Goal: Obtain resource: Obtain resource

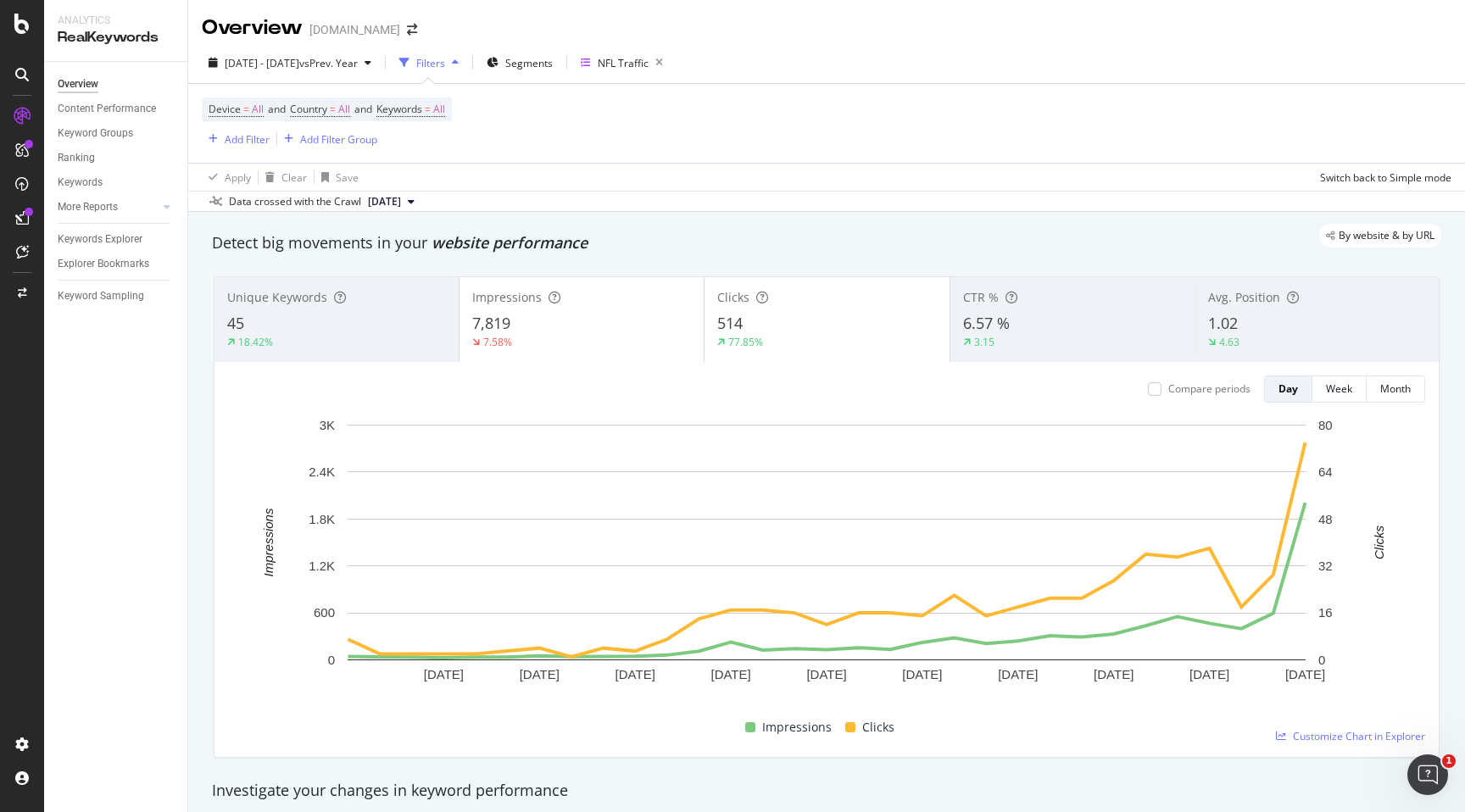
scroll to position [635, 0]
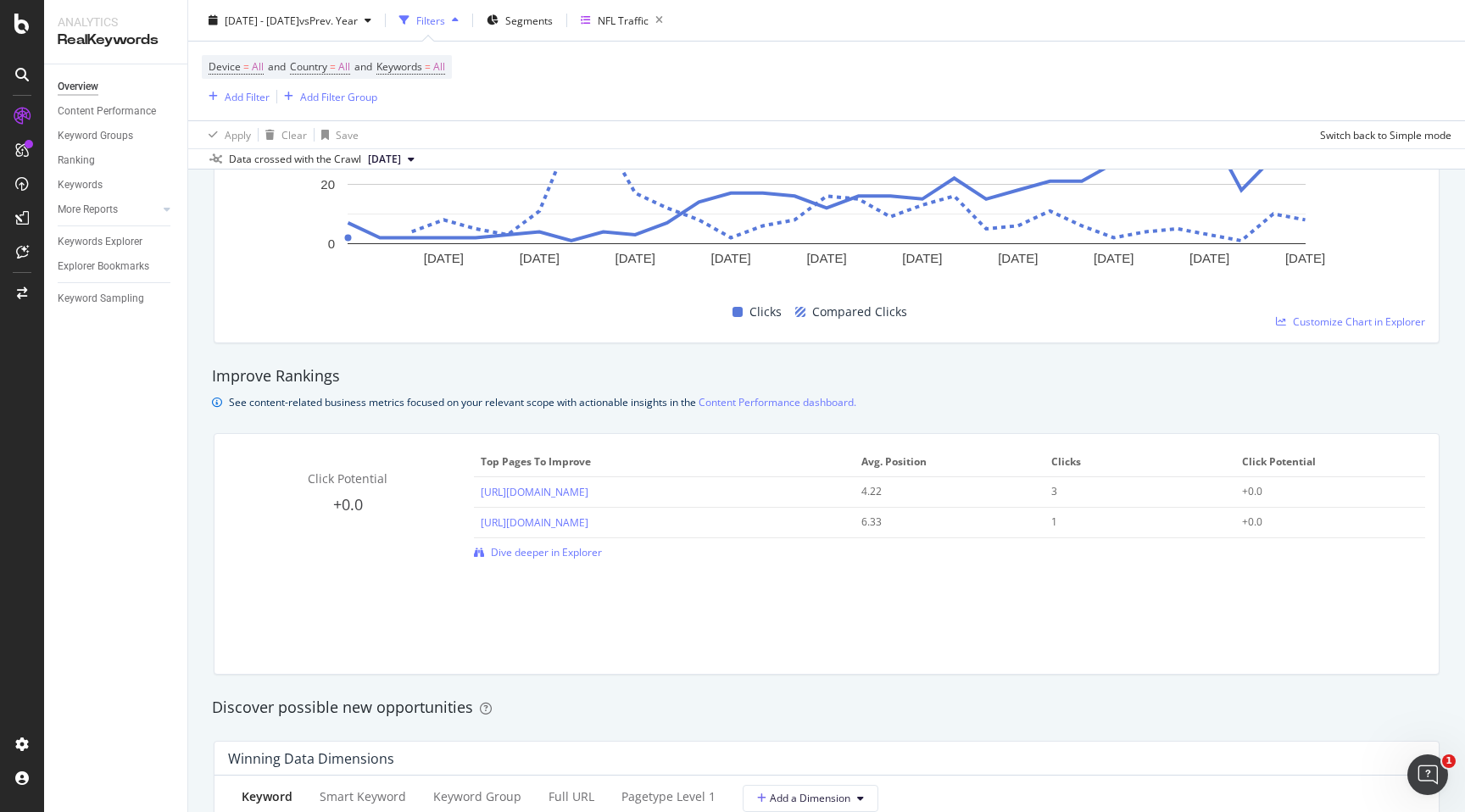
scroll to position [818, 0]
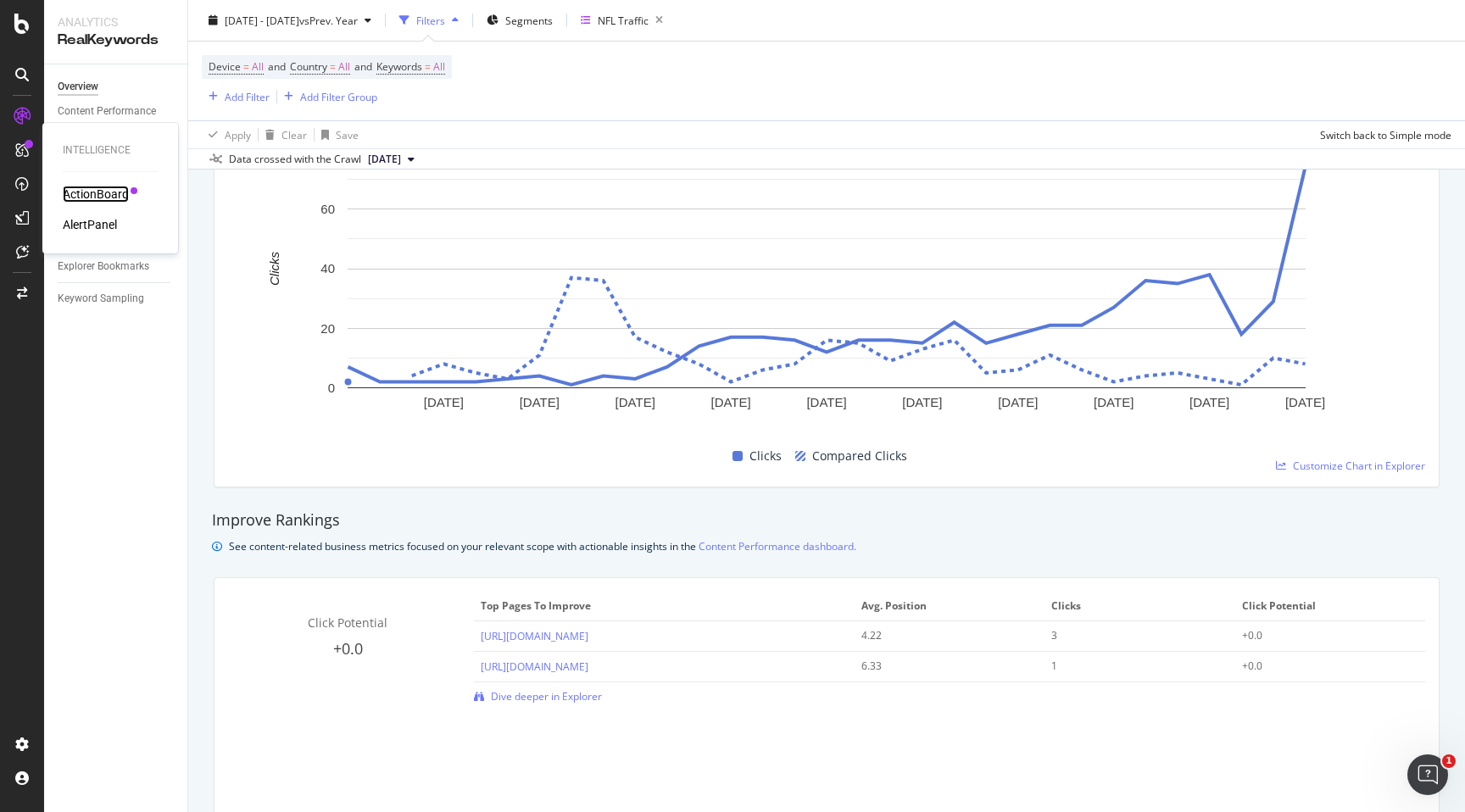
click at [74, 188] on div "ActionBoard" at bounding box center [96, 194] width 66 height 17
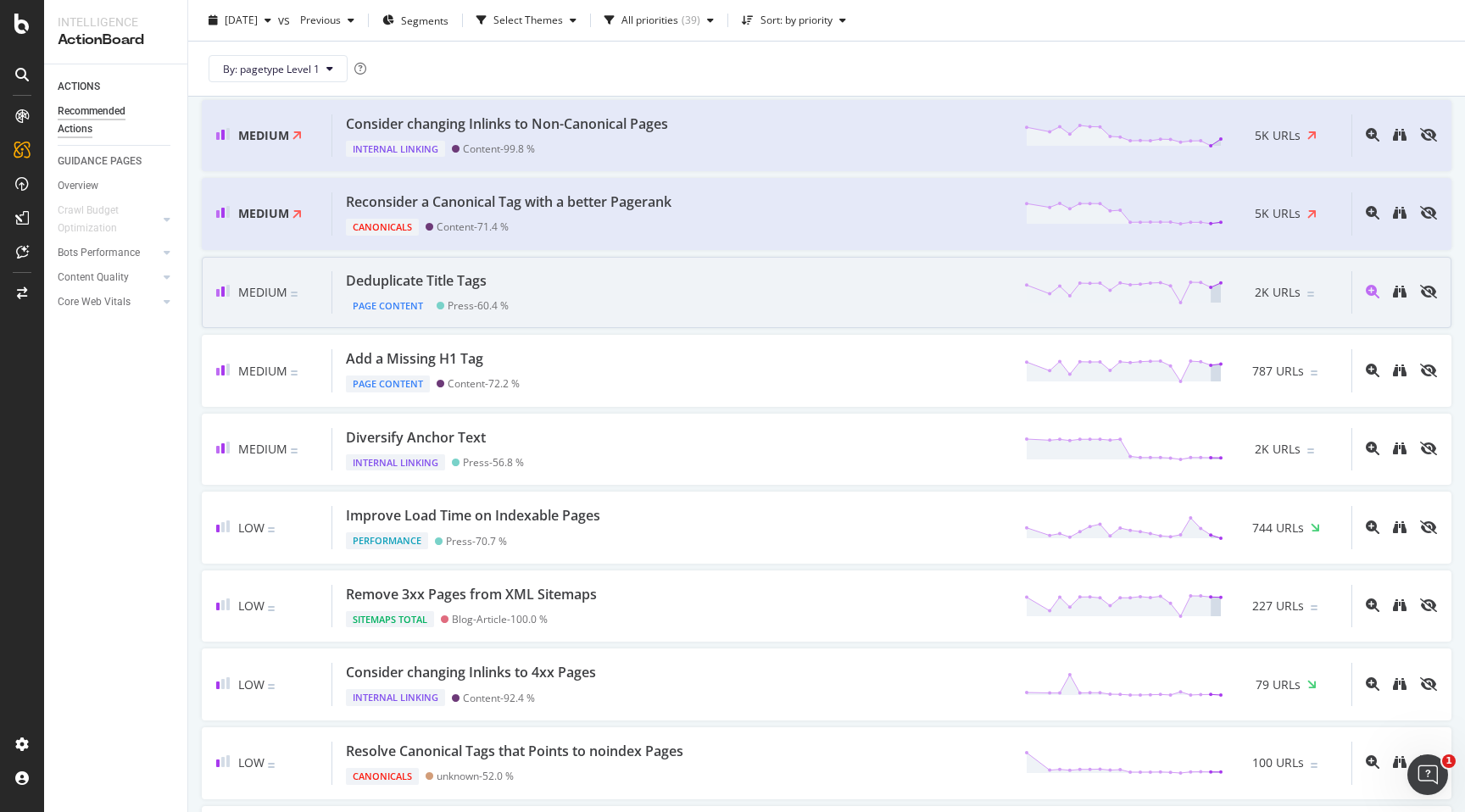
scroll to position [830, 0]
click at [474, 299] on div "Press - 60.4 %" at bounding box center [478, 304] width 61 height 12
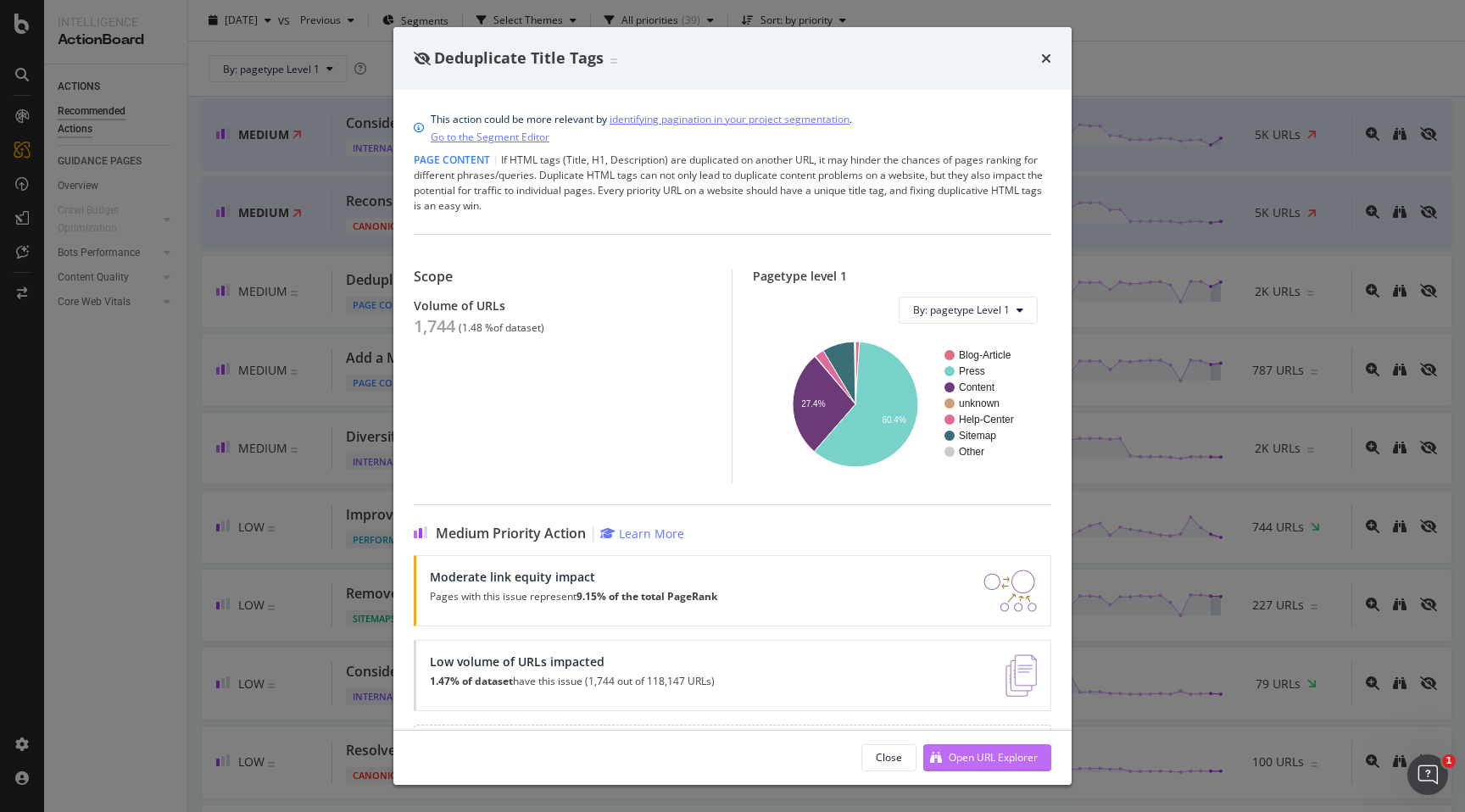
click at [969, 751] on div "Open URL Explorer" at bounding box center [993, 757] width 89 height 14
click at [1038, 67] on div "Deduplicate Title Tags" at bounding box center [732, 58] width 638 height 22
click at [1048, 55] on icon "times" at bounding box center [1046, 59] width 10 height 13
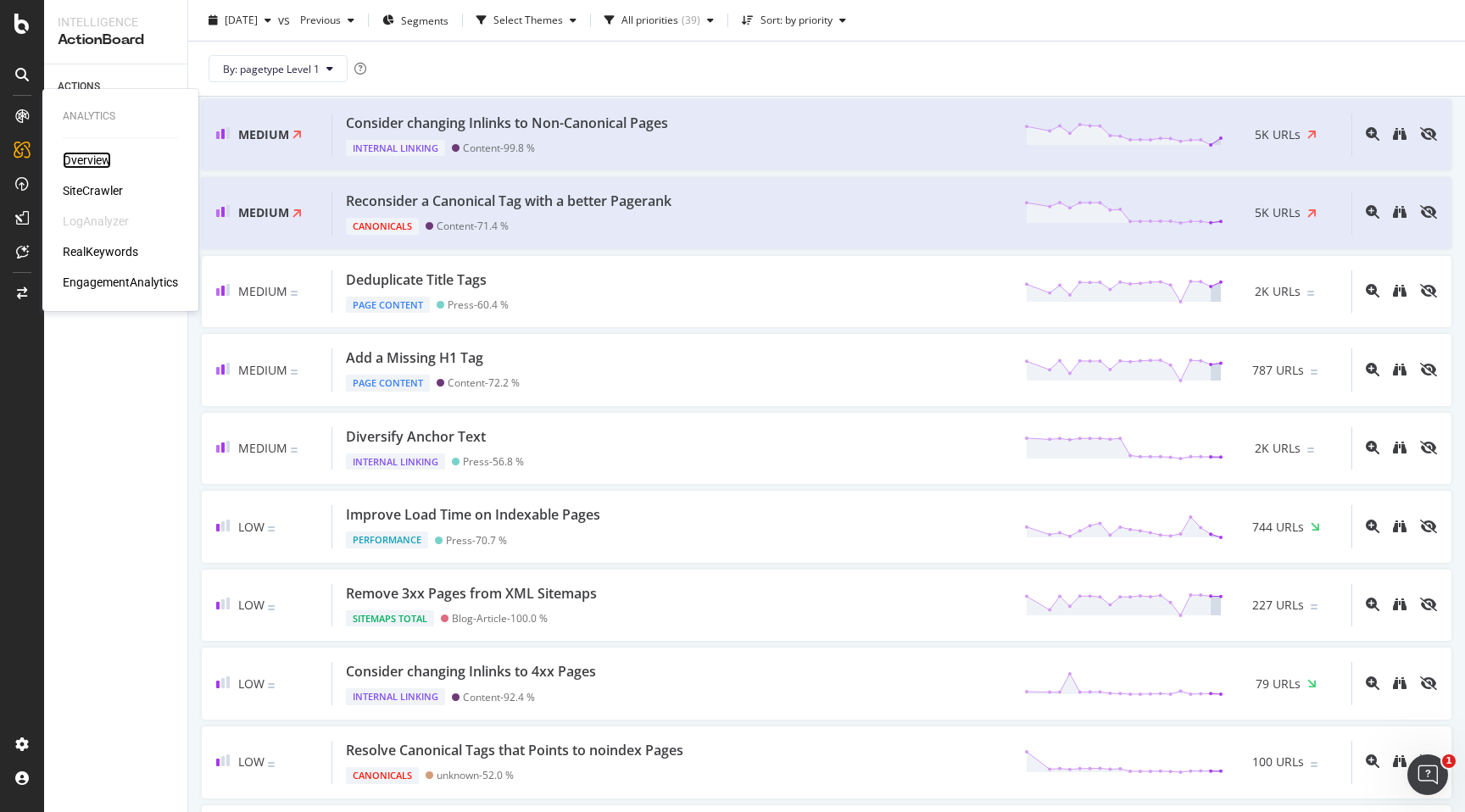
click at [89, 162] on div "Overview" at bounding box center [86, 160] width 48 height 17
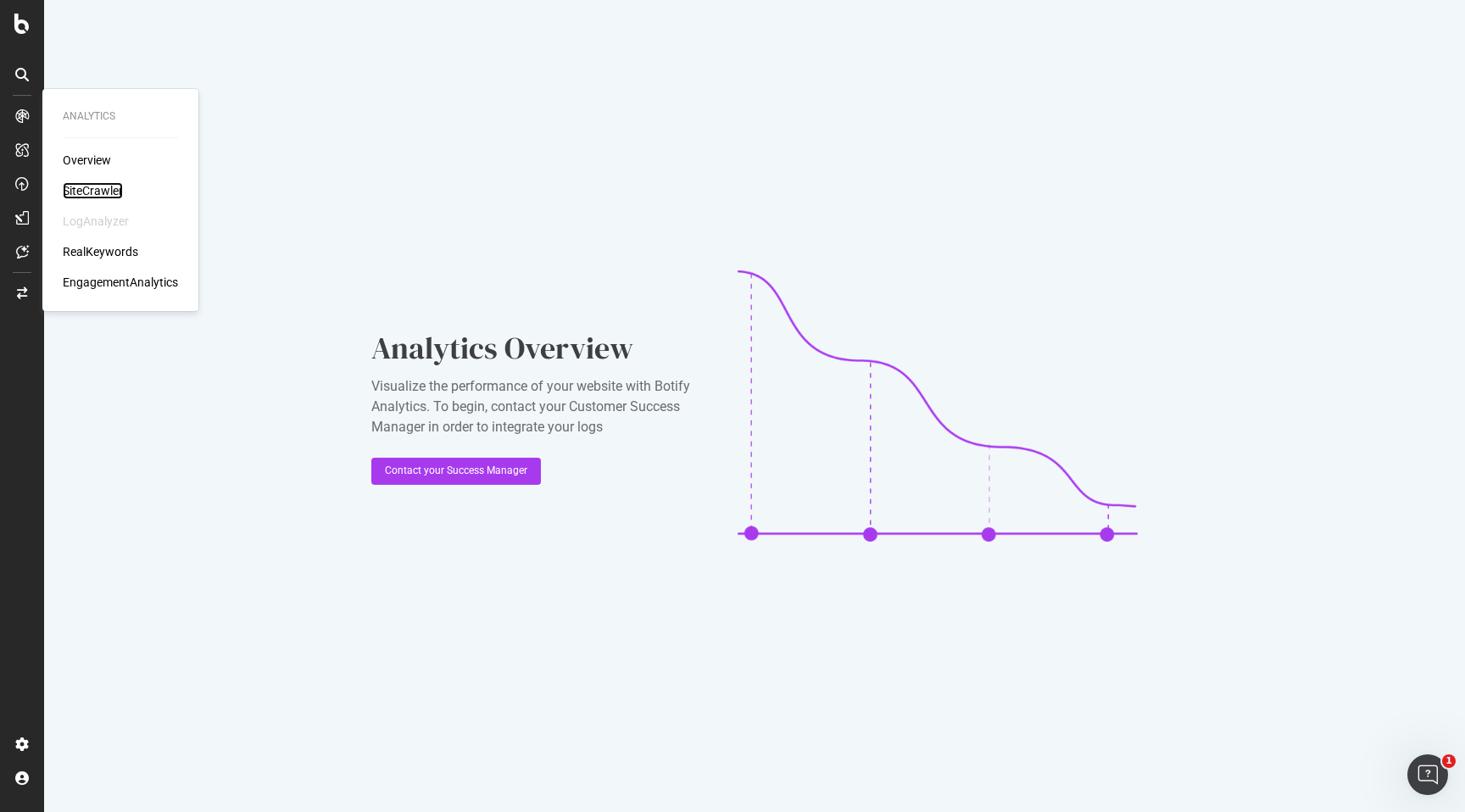
click at [96, 191] on div "SiteCrawler" at bounding box center [93, 191] width 61 height 17
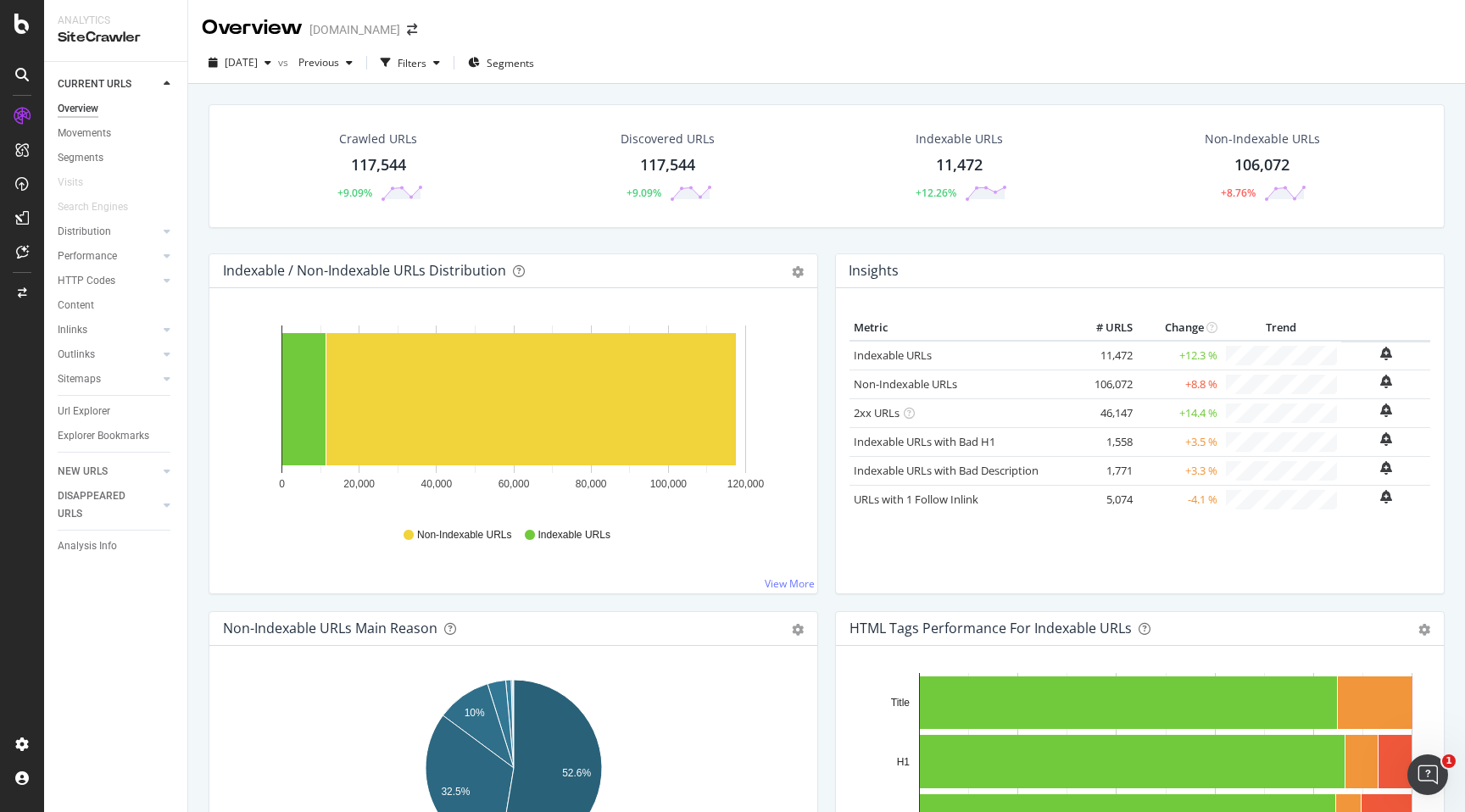
click at [377, 170] on div "117,544" at bounding box center [379, 165] width 55 height 22
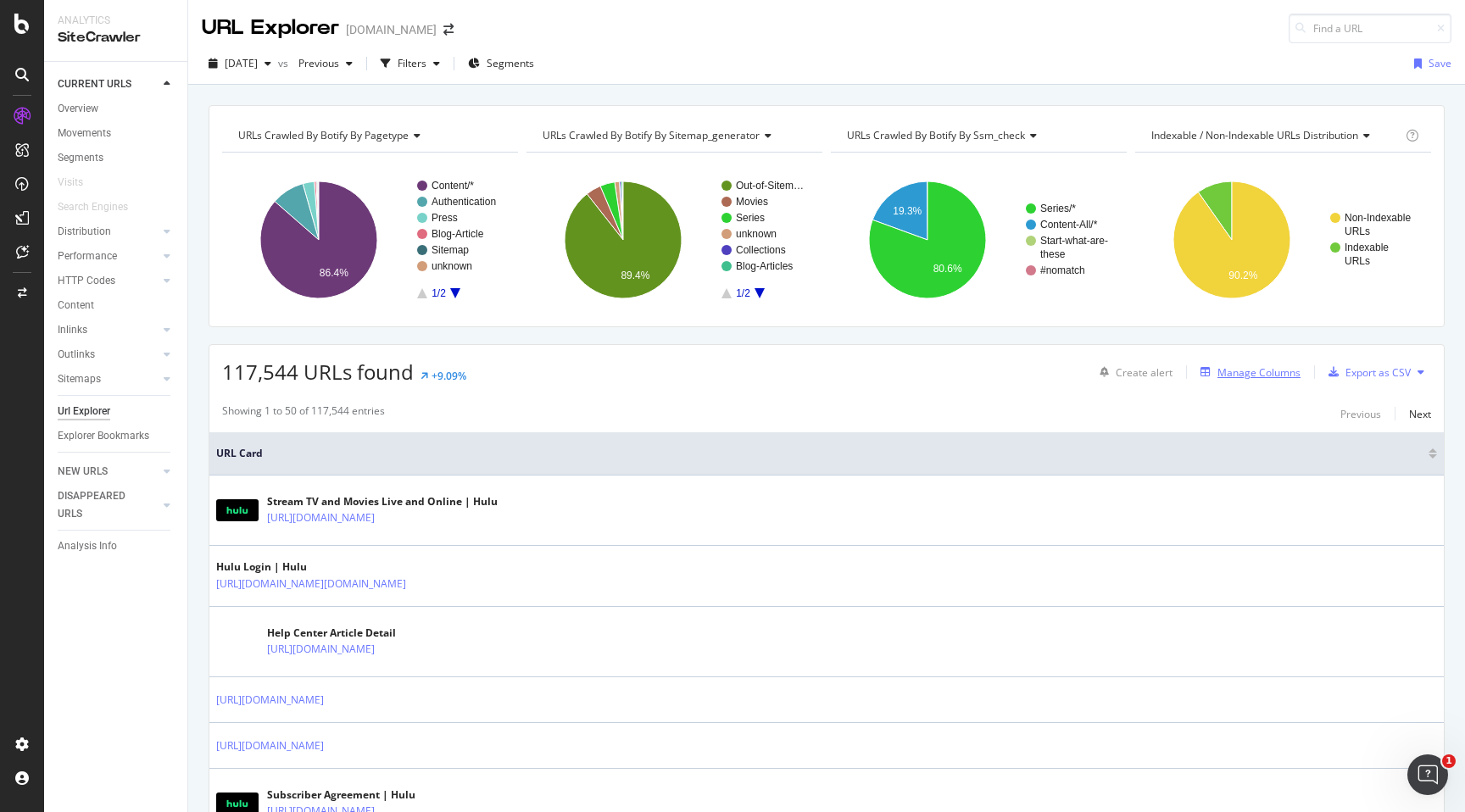
click at [1285, 374] on div "Manage Columns" at bounding box center [1259, 372] width 83 height 14
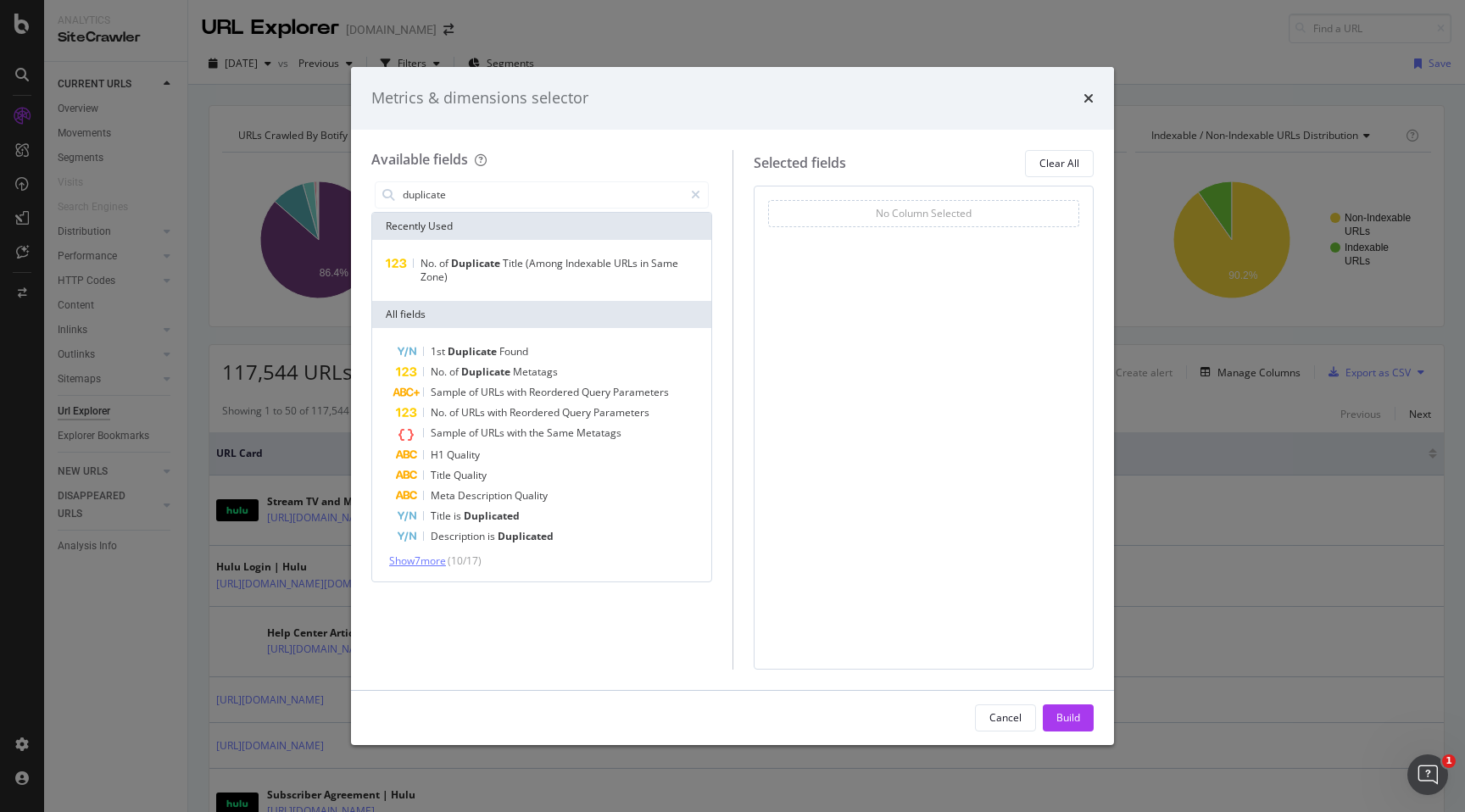
type input "duplicate"
click at [441, 562] on span "Show 7 more" at bounding box center [417, 560] width 57 height 14
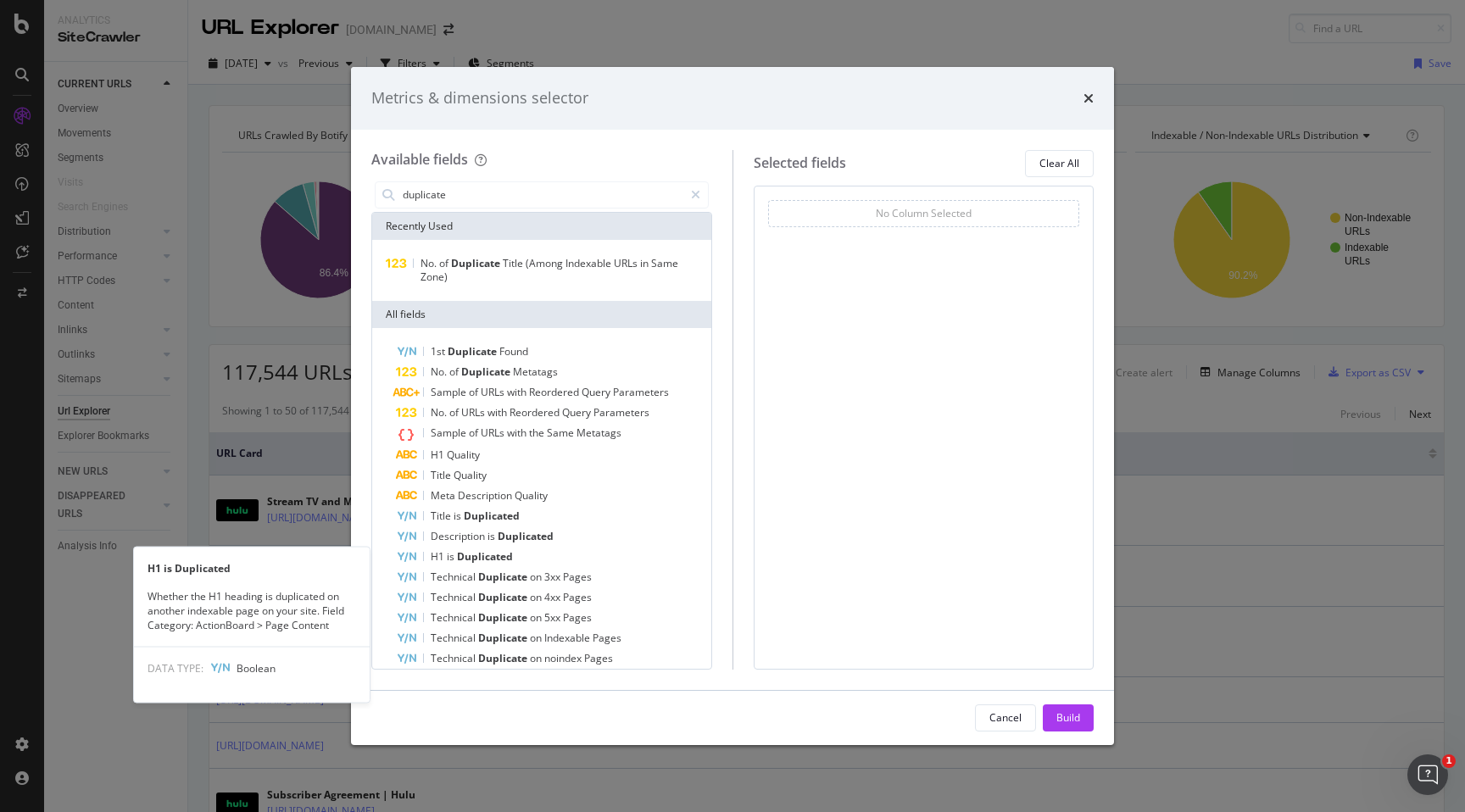
click at [441, 562] on span "H1" at bounding box center [438, 556] width 16 height 14
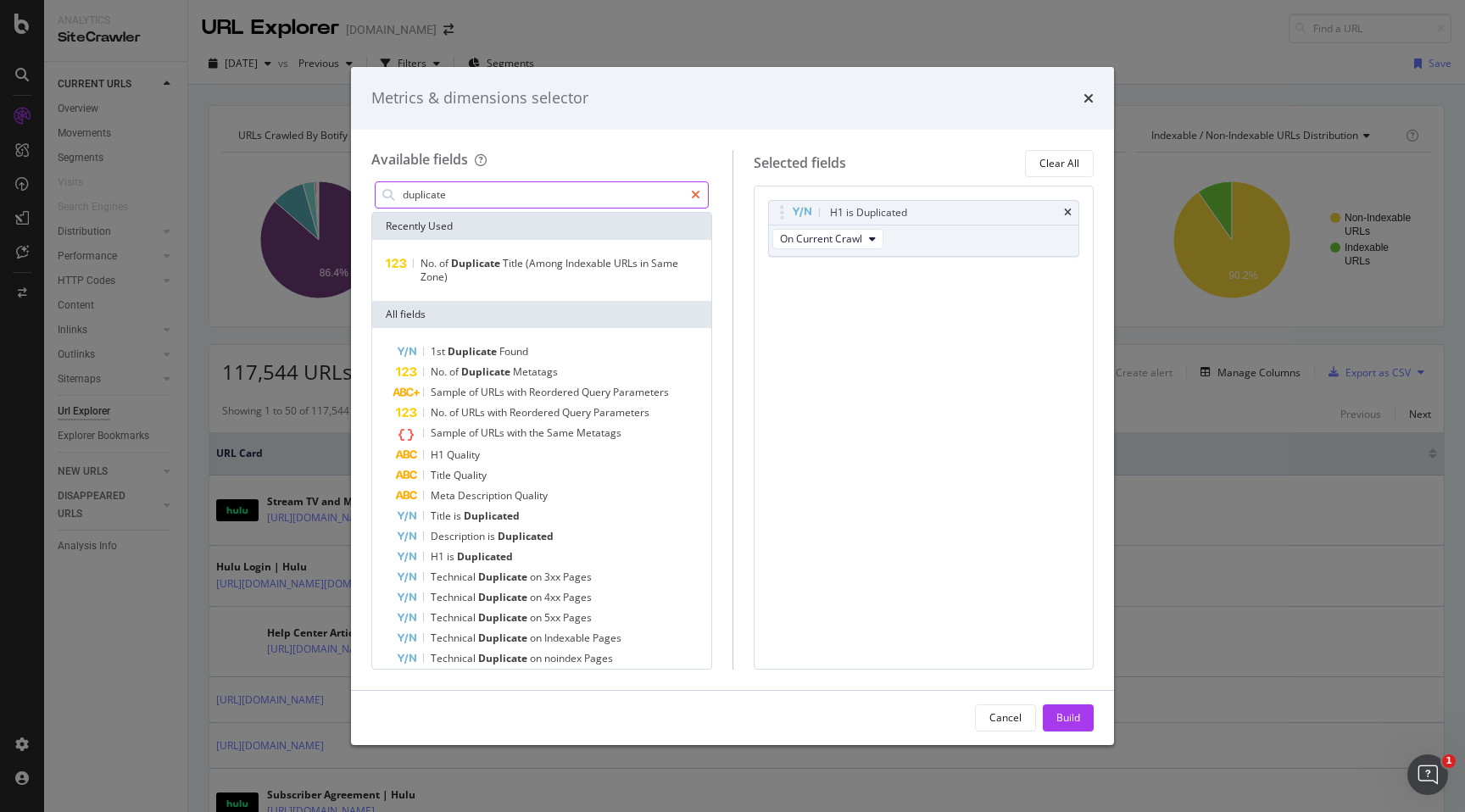
click at [697, 199] on icon "modal" at bounding box center [696, 195] width 9 height 12
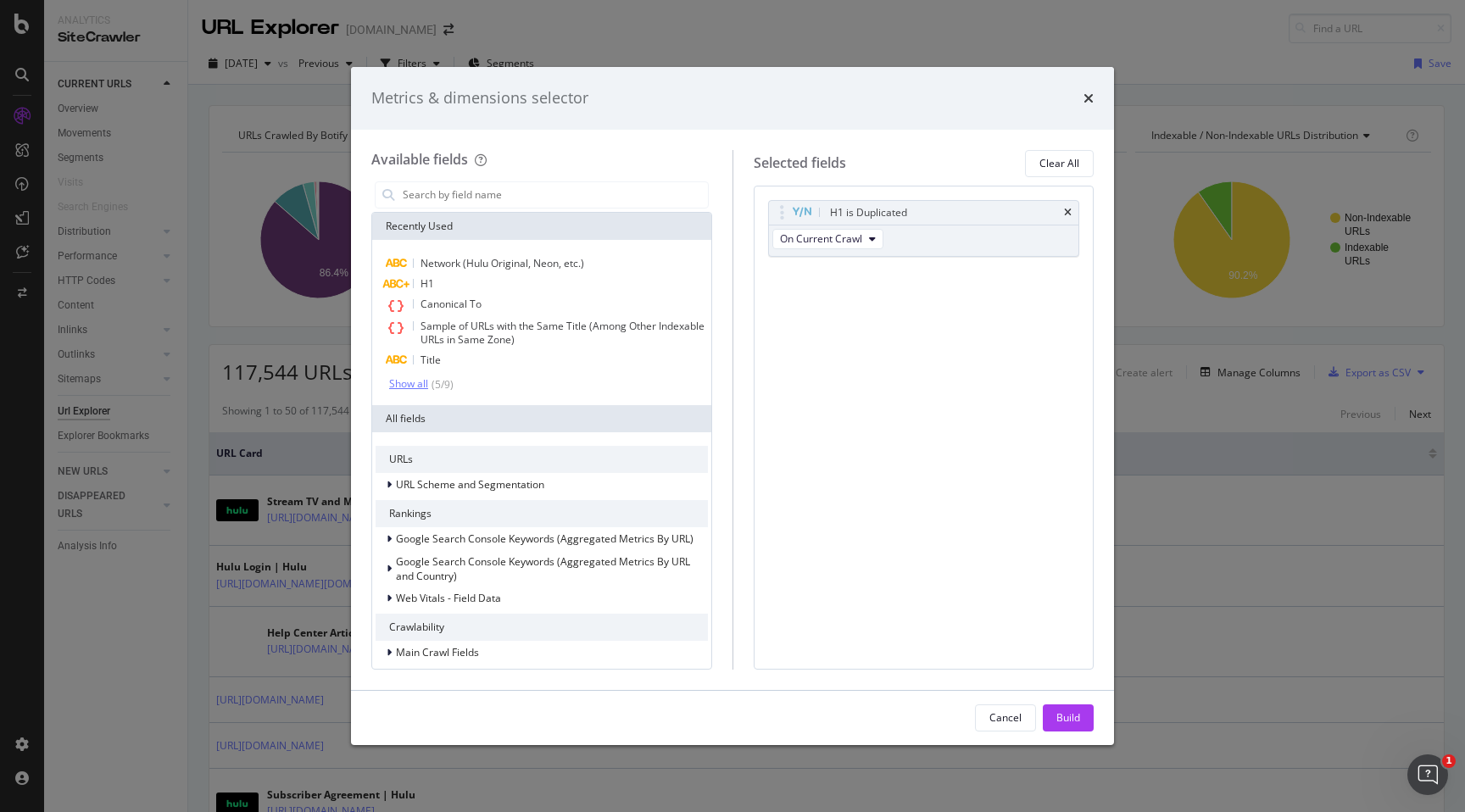
click at [415, 389] on div "Show all" at bounding box center [408, 383] width 39 height 12
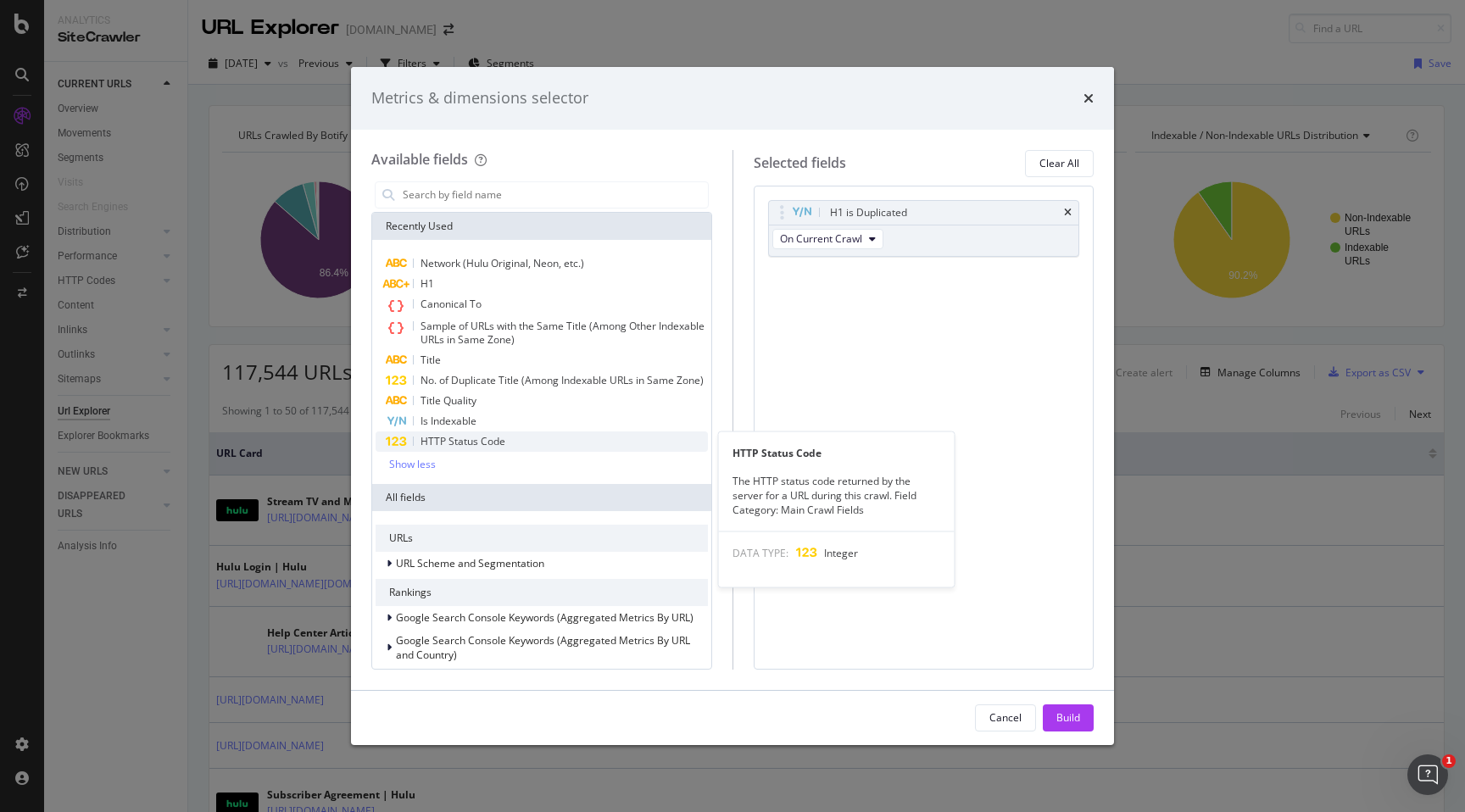
click at [463, 441] on span "HTTP Status Code" at bounding box center [463, 441] width 85 height 14
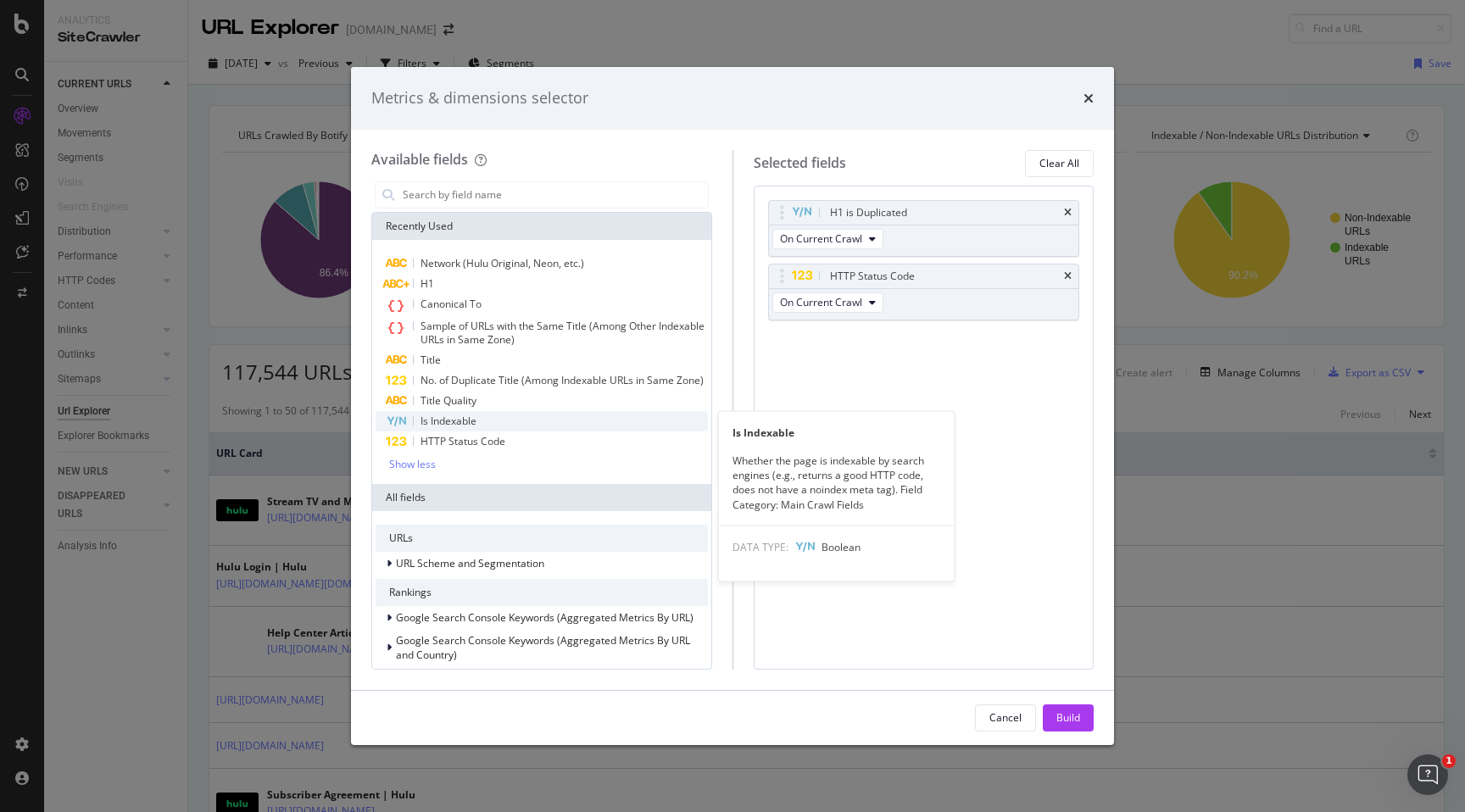
click at [467, 423] on span "Is Indexable" at bounding box center [448, 420] width 56 height 14
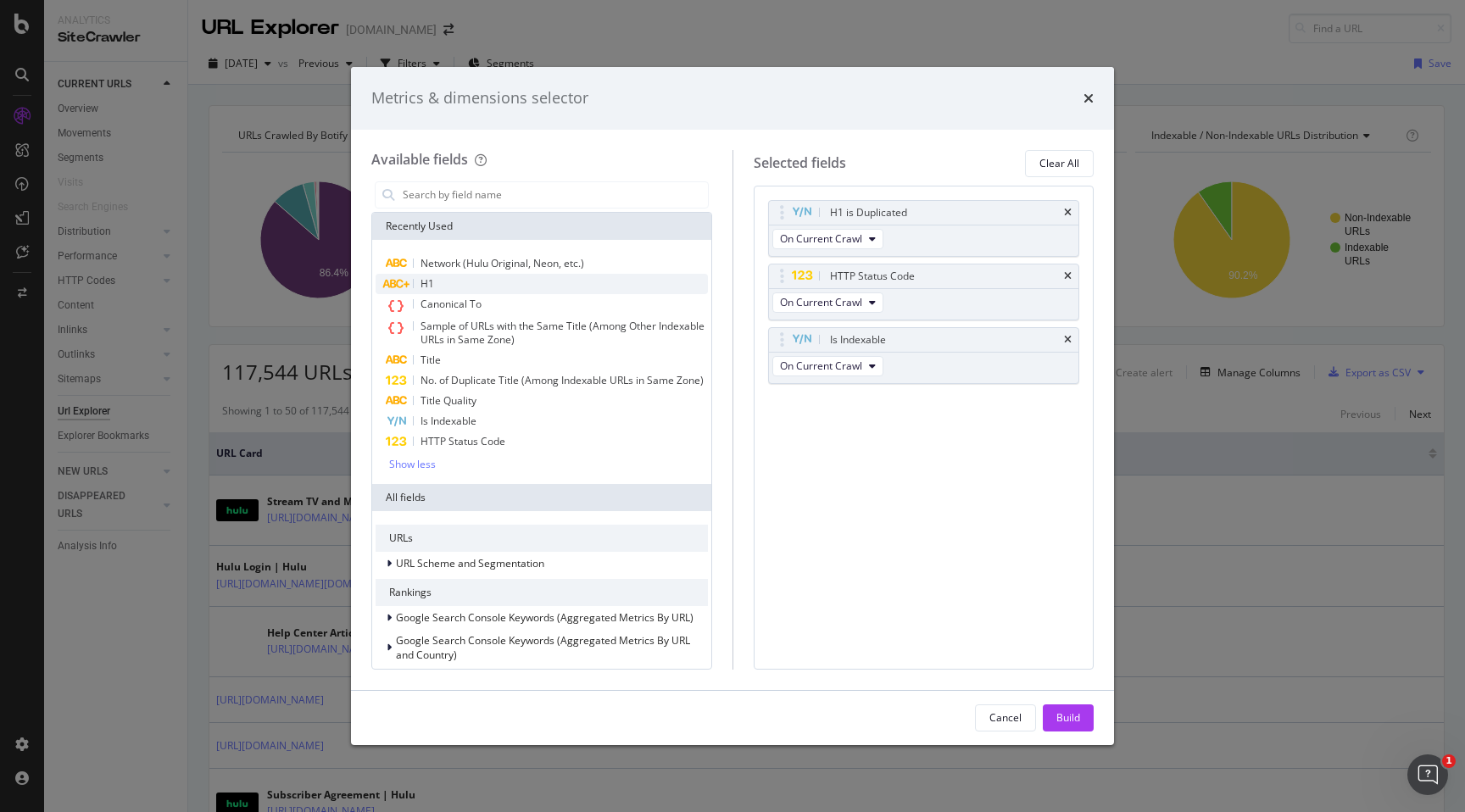
click at [484, 290] on div "H1" at bounding box center [541, 283] width 332 height 20
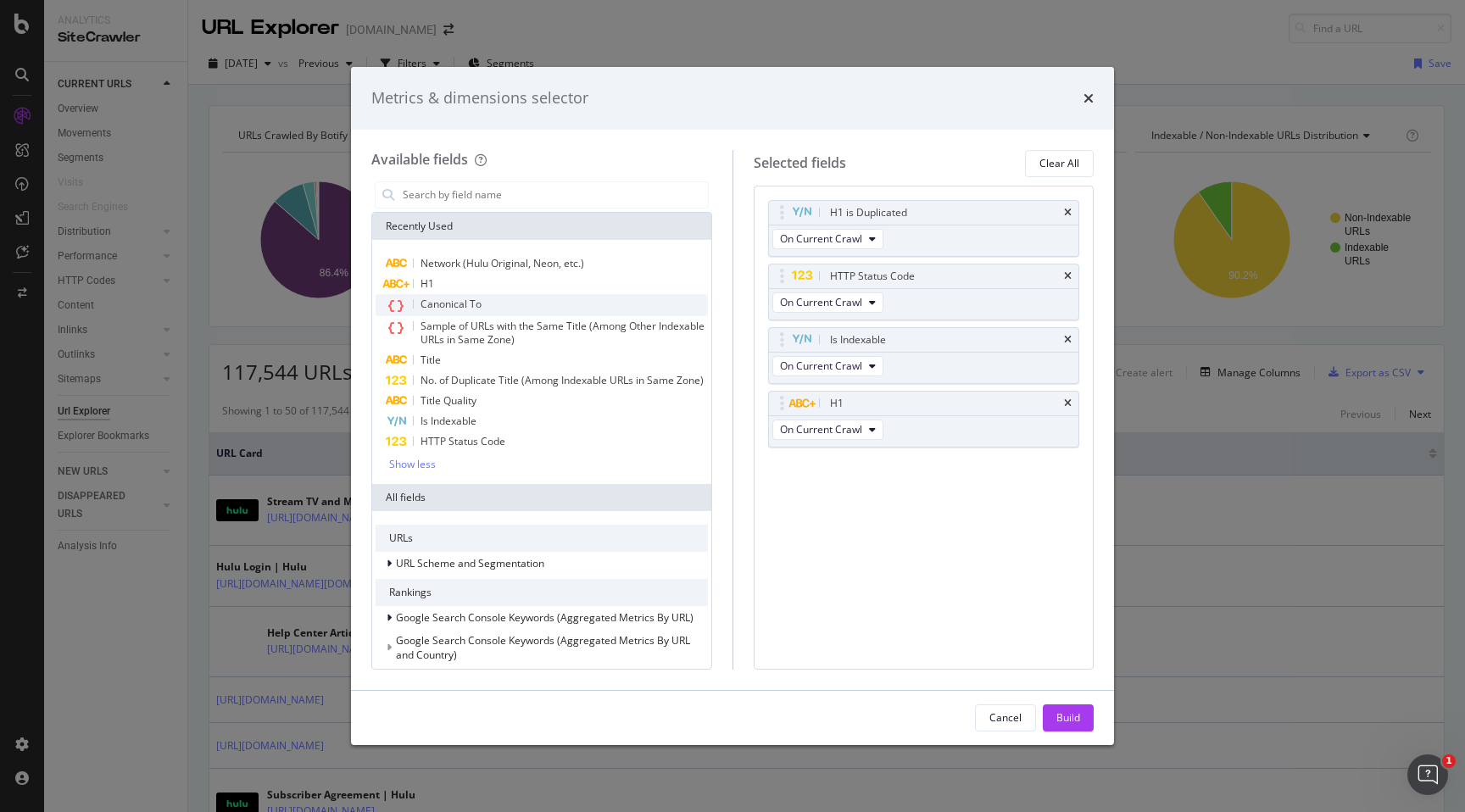
click at [485, 306] on div "Canonical To" at bounding box center [541, 305] width 332 height 22
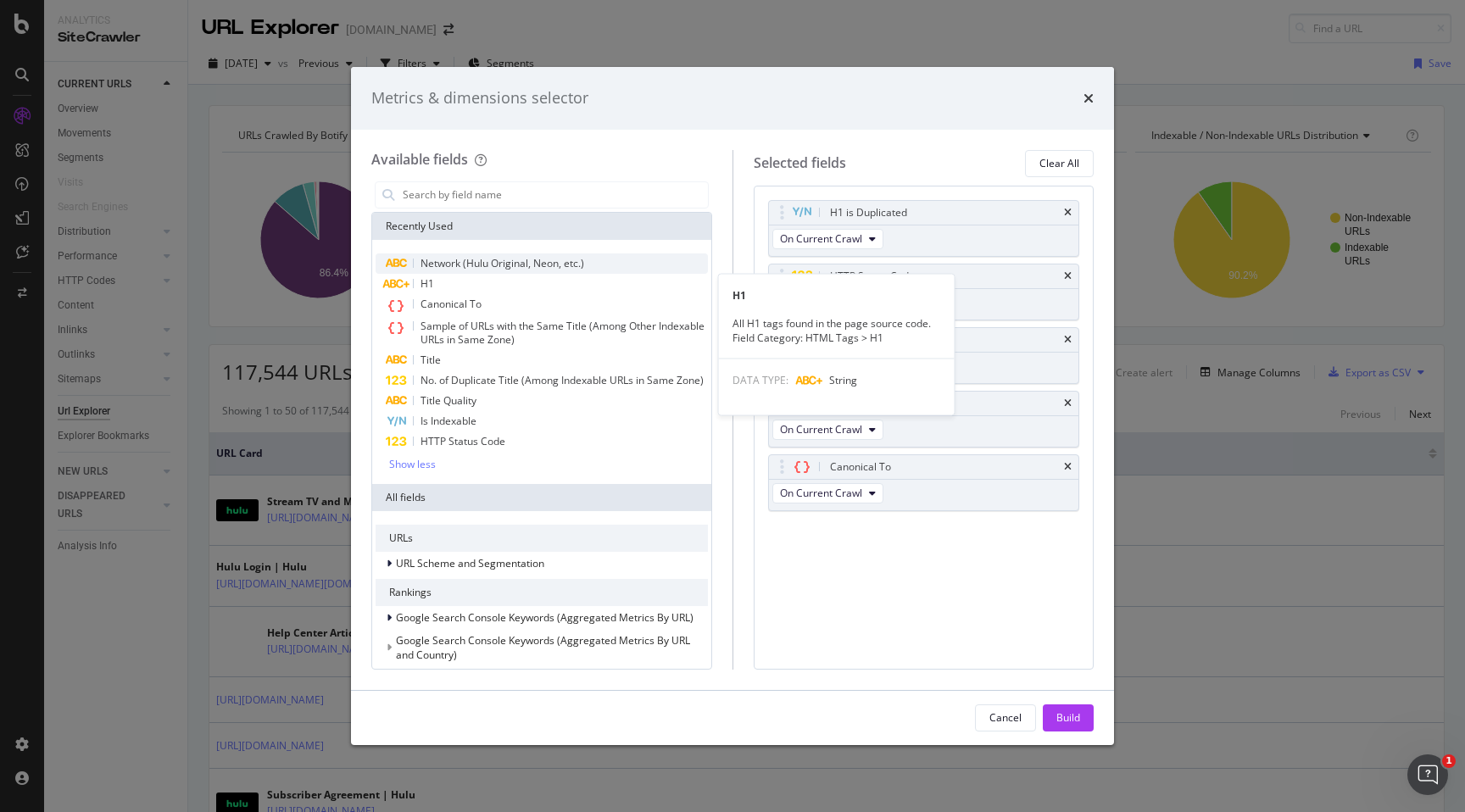
click at [497, 273] on div "Network (Hulu Original, Neon, etc.)" at bounding box center [541, 263] width 332 height 20
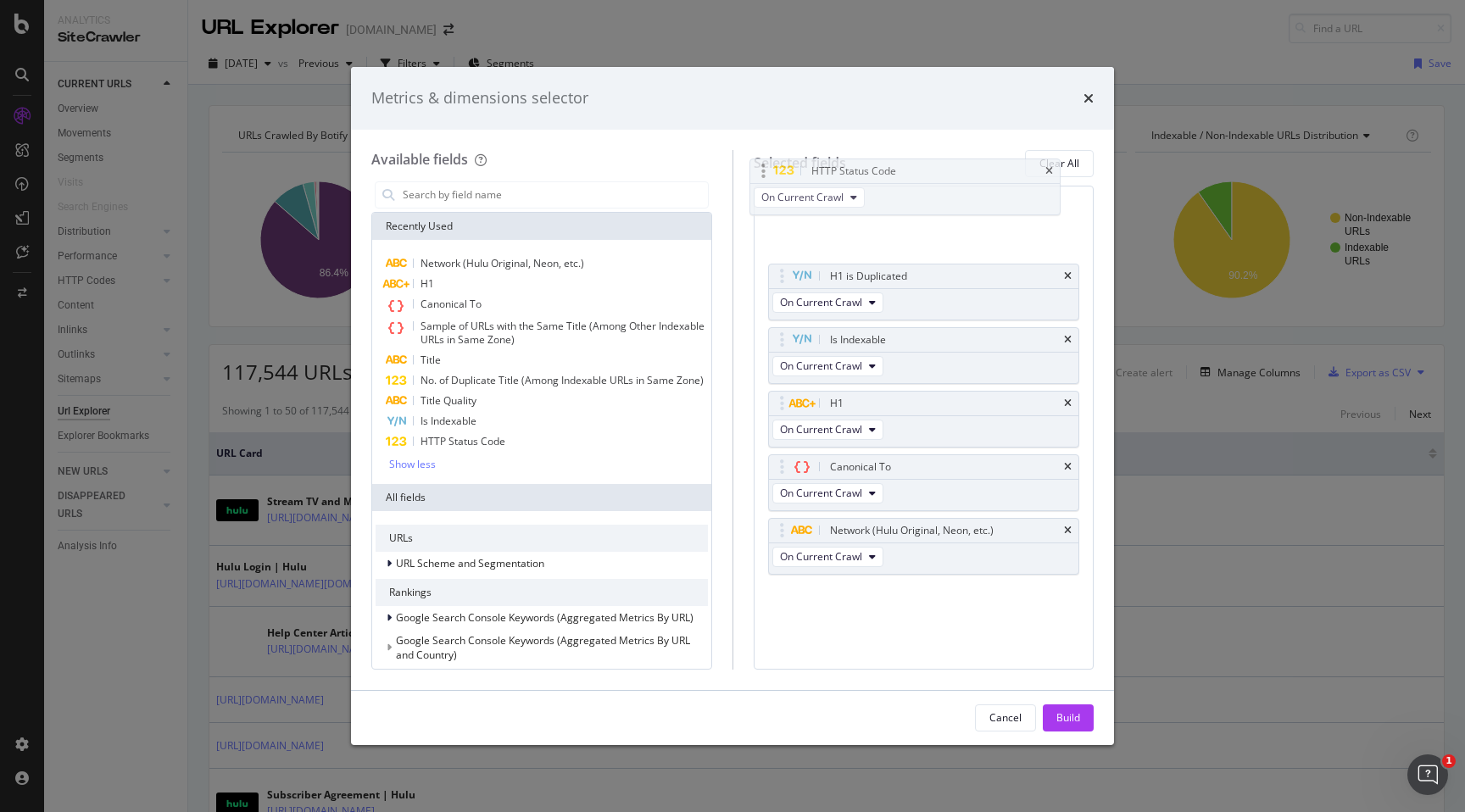
drag, startPoint x: 932, startPoint y: 281, endPoint x: 913, endPoint y: 176, distance: 106.7
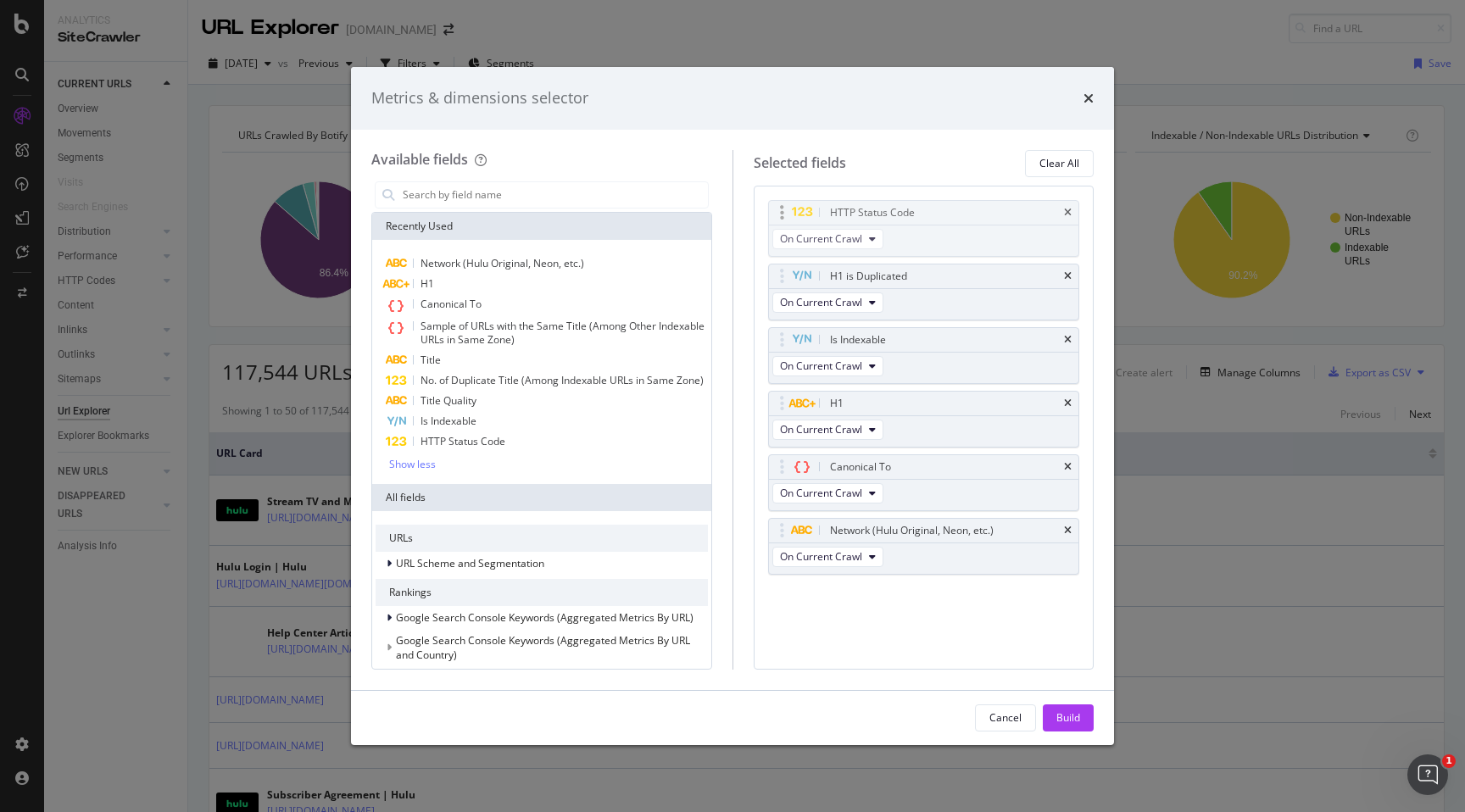
click at [913, 176] on body "Analytics SiteCrawler CURRENT URLS Overview Movements Segments Visits Search En…" at bounding box center [732, 406] width 1465 height 812
drag, startPoint x: 899, startPoint y: 339, endPoint x: 891, endPoint y: 273, distance: 66.5
click at [891, 273] on body "Analytics SiteCrawler CURRENT URLS Overview Movements Segments Visits Search En…" at bounding box center [732, 406] width 1465 height 812
drag, startPoint x: 876, startPoint y: 526, endPoint x: 871, endPoint y: 467, distance: 59.2
click at [872, 468] on body "Analytics SiteCrawler CURRENT URLS Overview Movements Segments Visits Search En…" at bounding box center [732, 406] width 1465 height 812
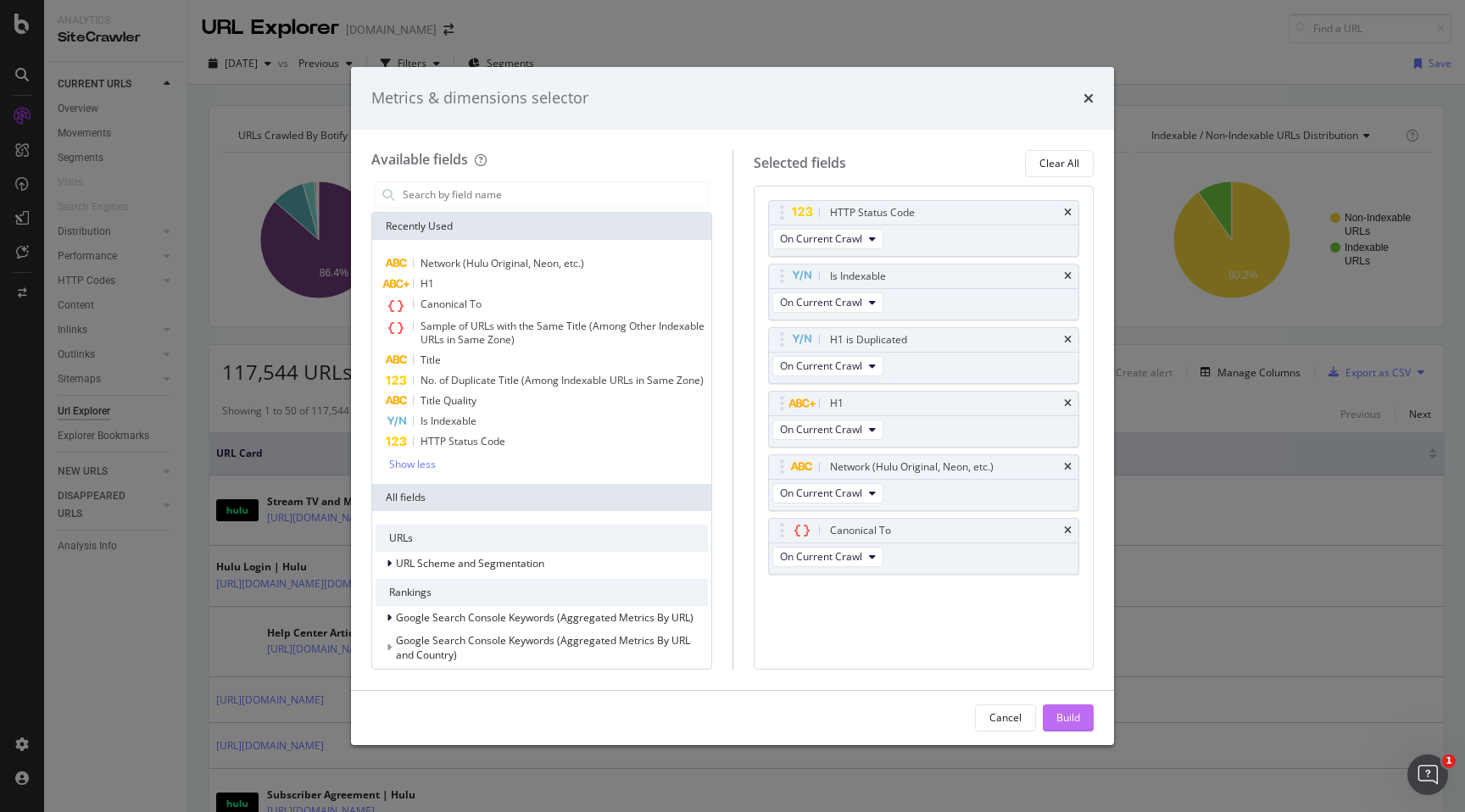
click at [1079, 712] on div "Build" at bounding box center [1068, 717] width 24 height 14
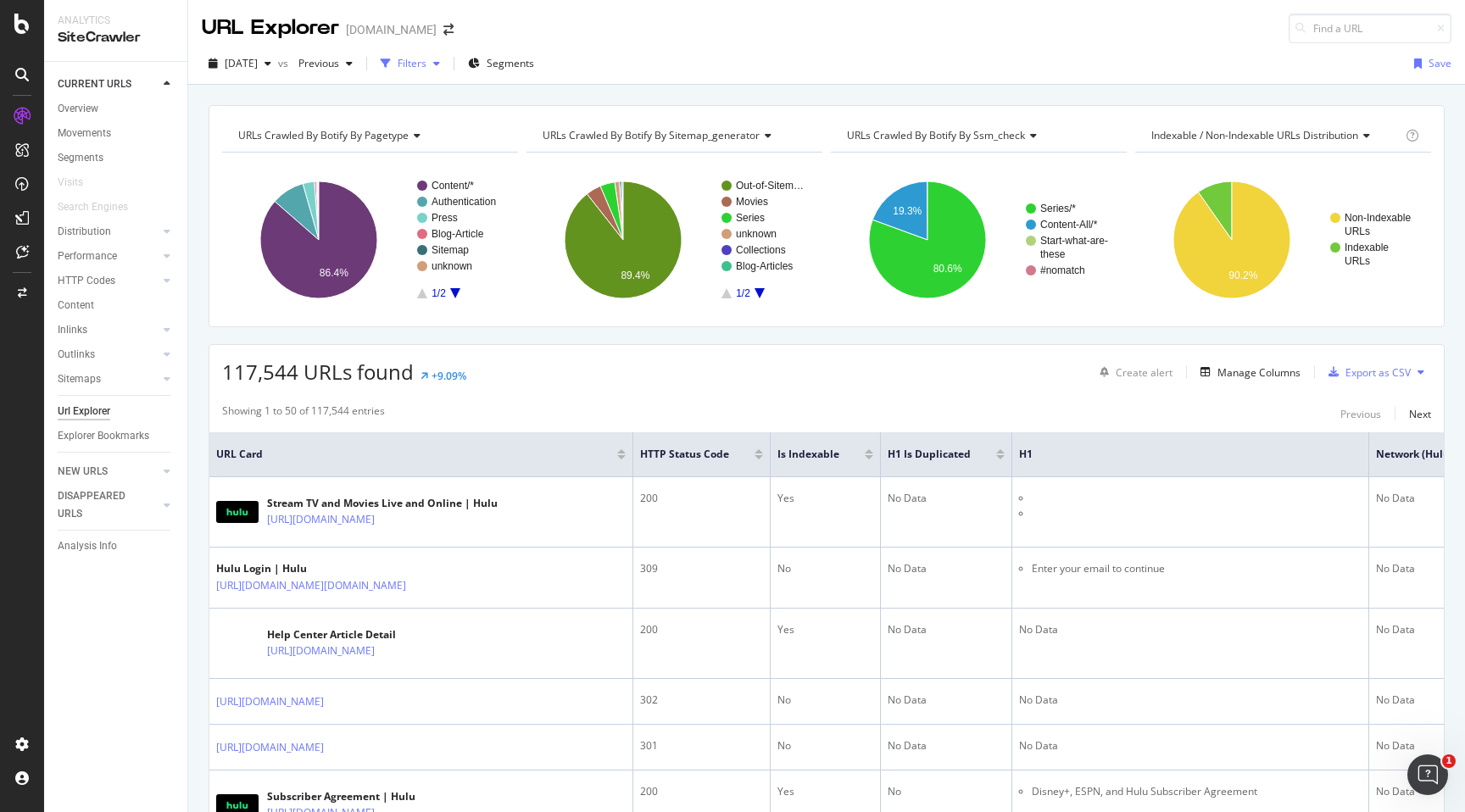
click at [427, 63] on div "Filters" at bounding box center [412, 62] width 28 height 14
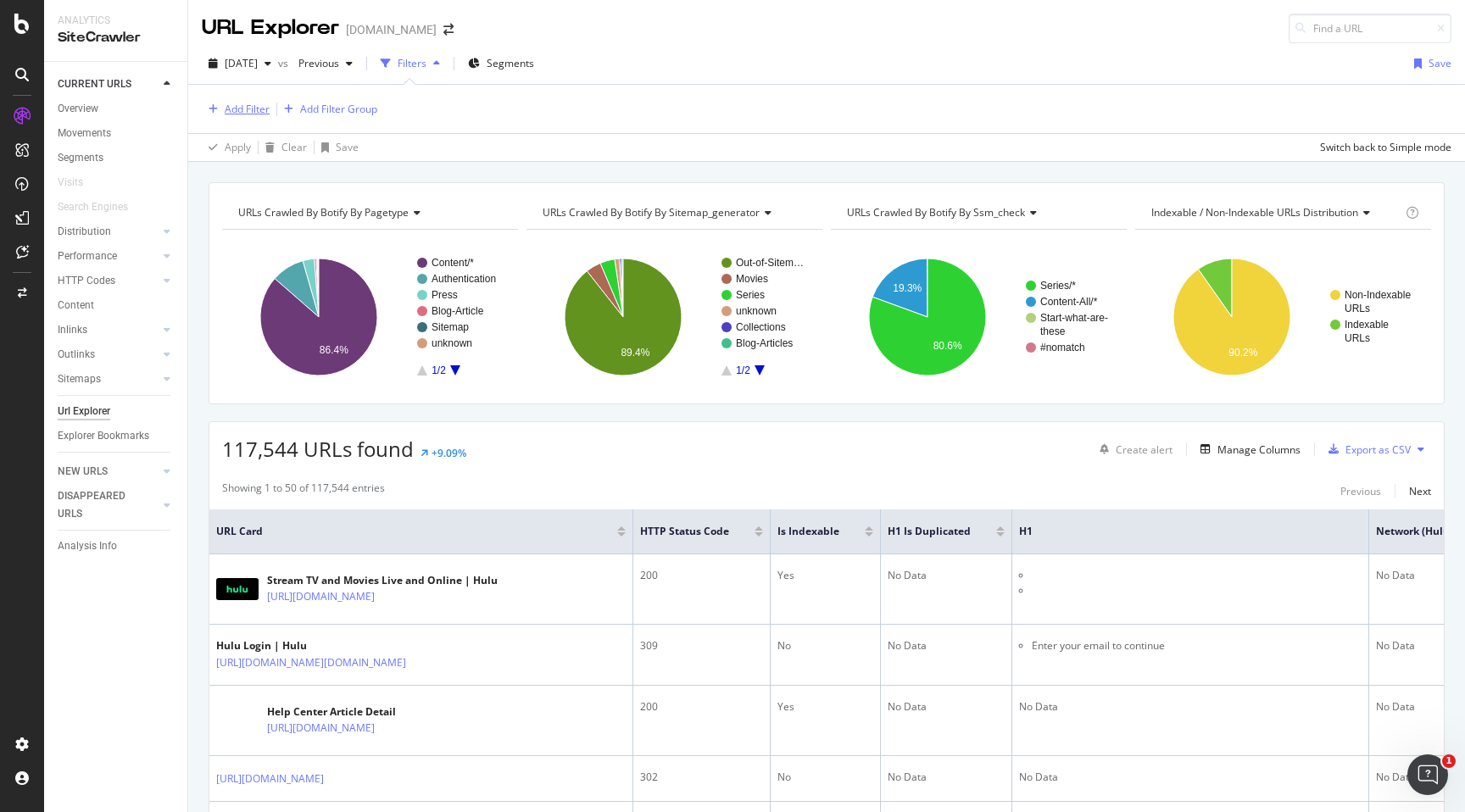
click at [245, 112] on div "Add Filter" at bounding box center [246, 108] width 44 height 14
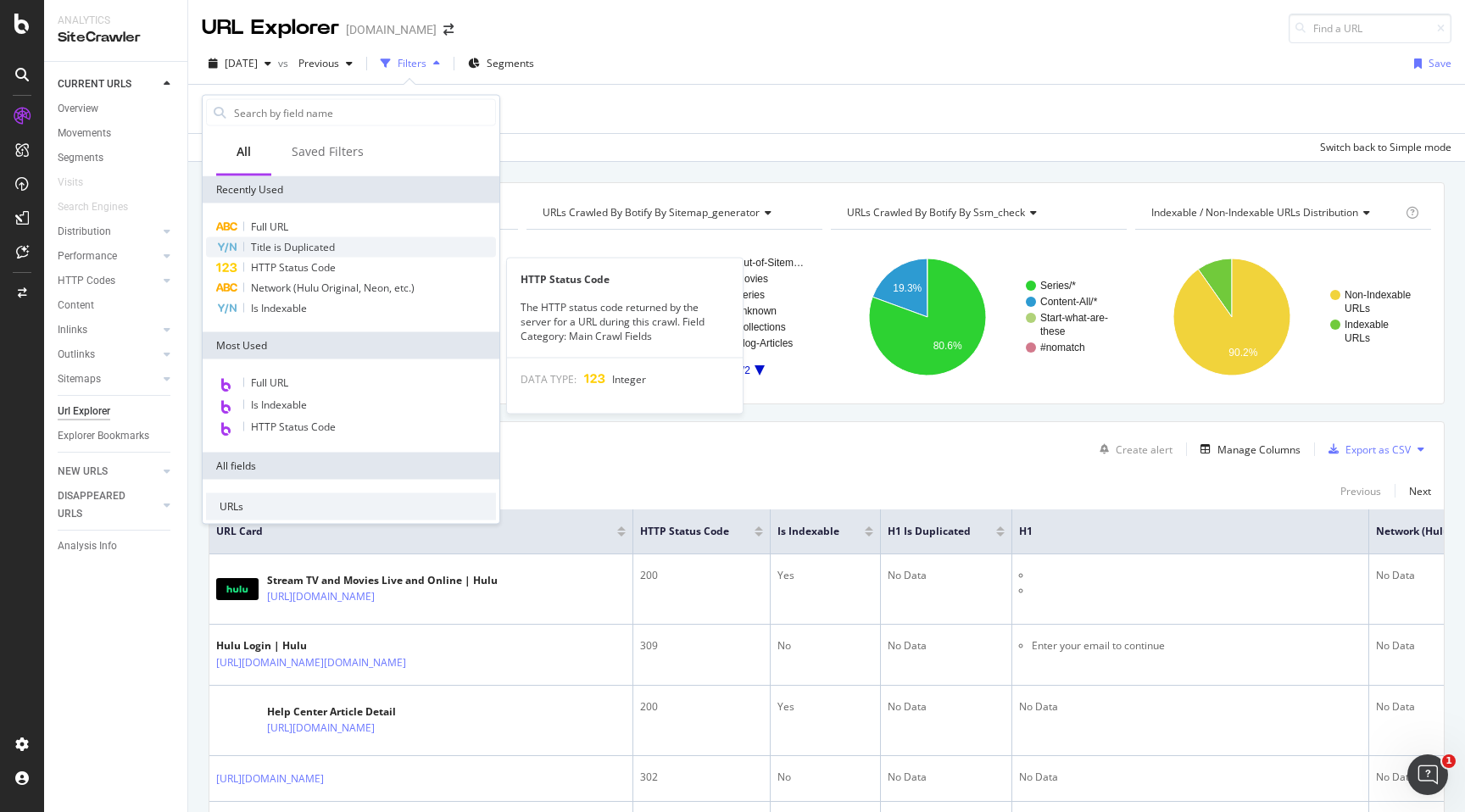
click at [302, 246] on span "Title is Duplicated" at bounding box center [292, 246] width 84 height 14
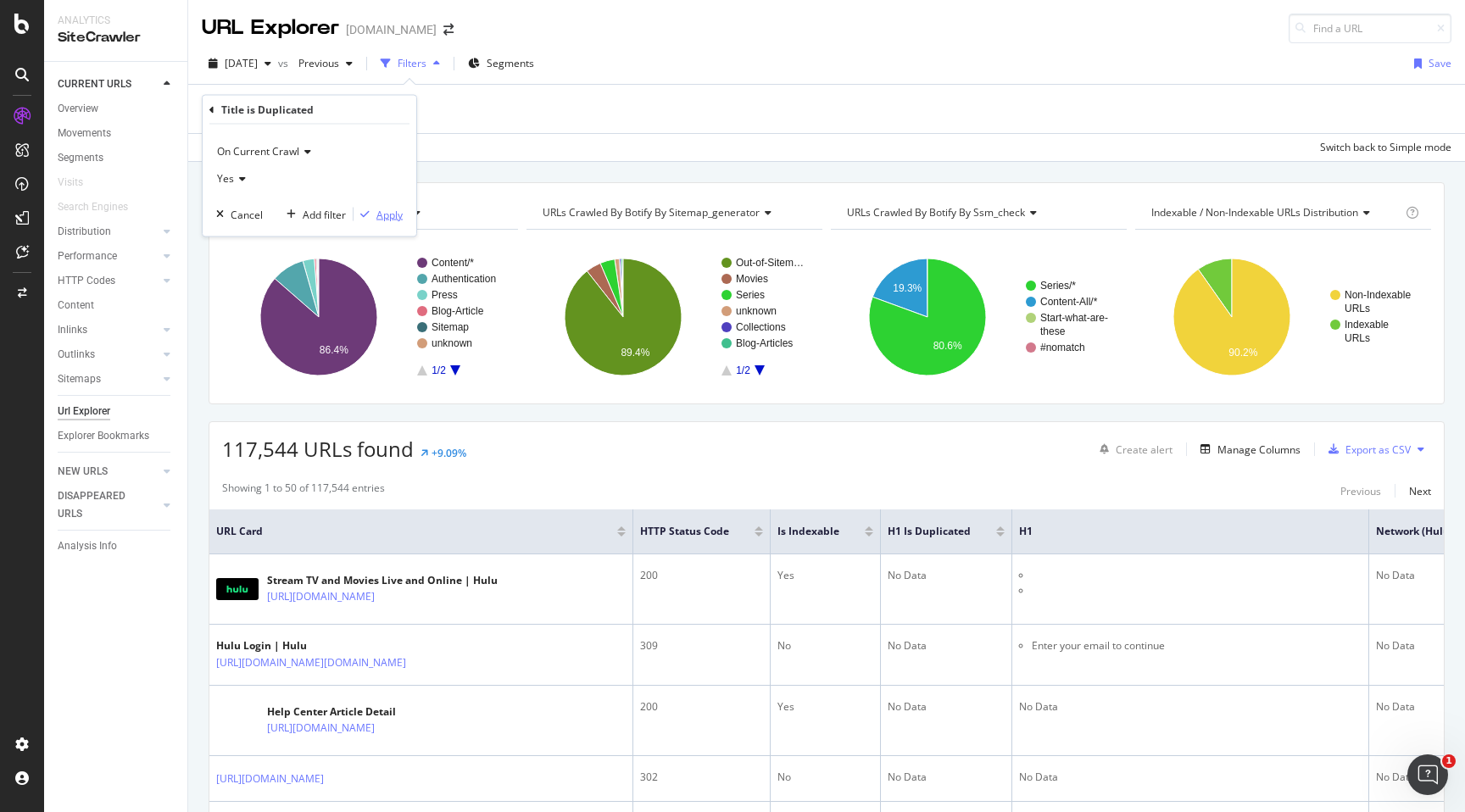
click at [377, 218] on div "Apply" at bounding box center [390, 214] width 26 height 14
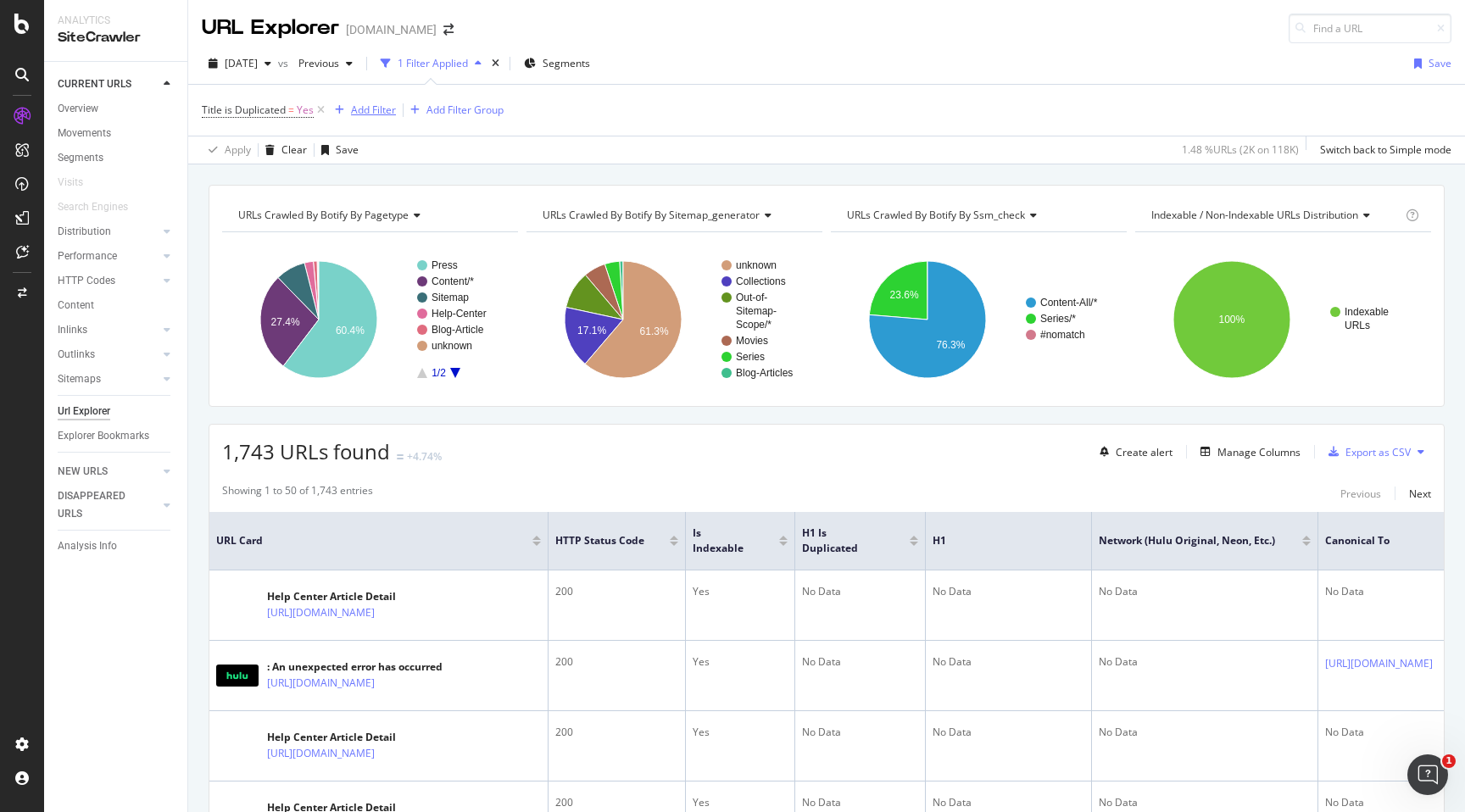
click at [372, 115] on div "Add Filter" at bounding box center [373, 109] width 44 height 14
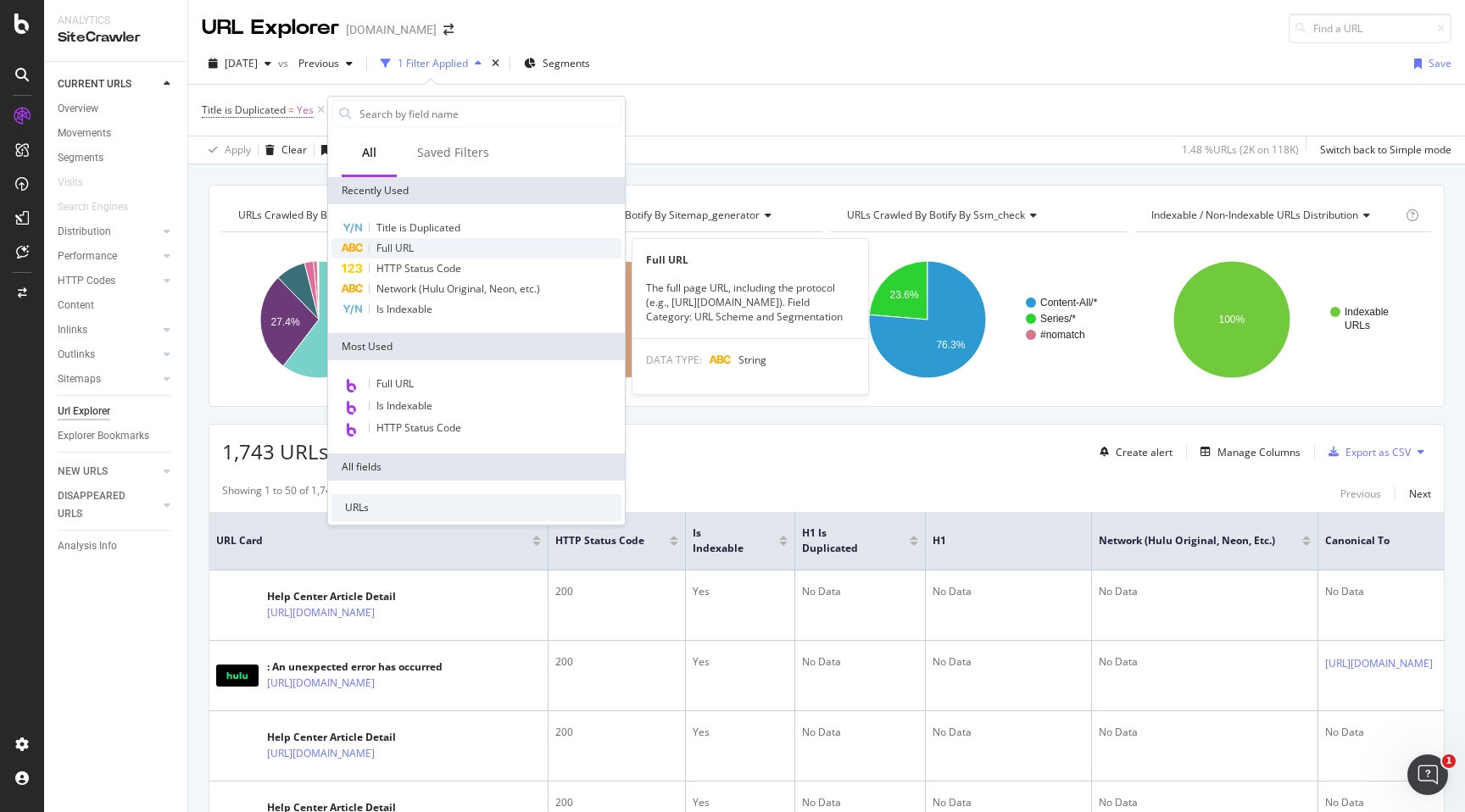
click at [410, 250] on span "Full URL" at bounding box center [395, 247] width 37 height 14
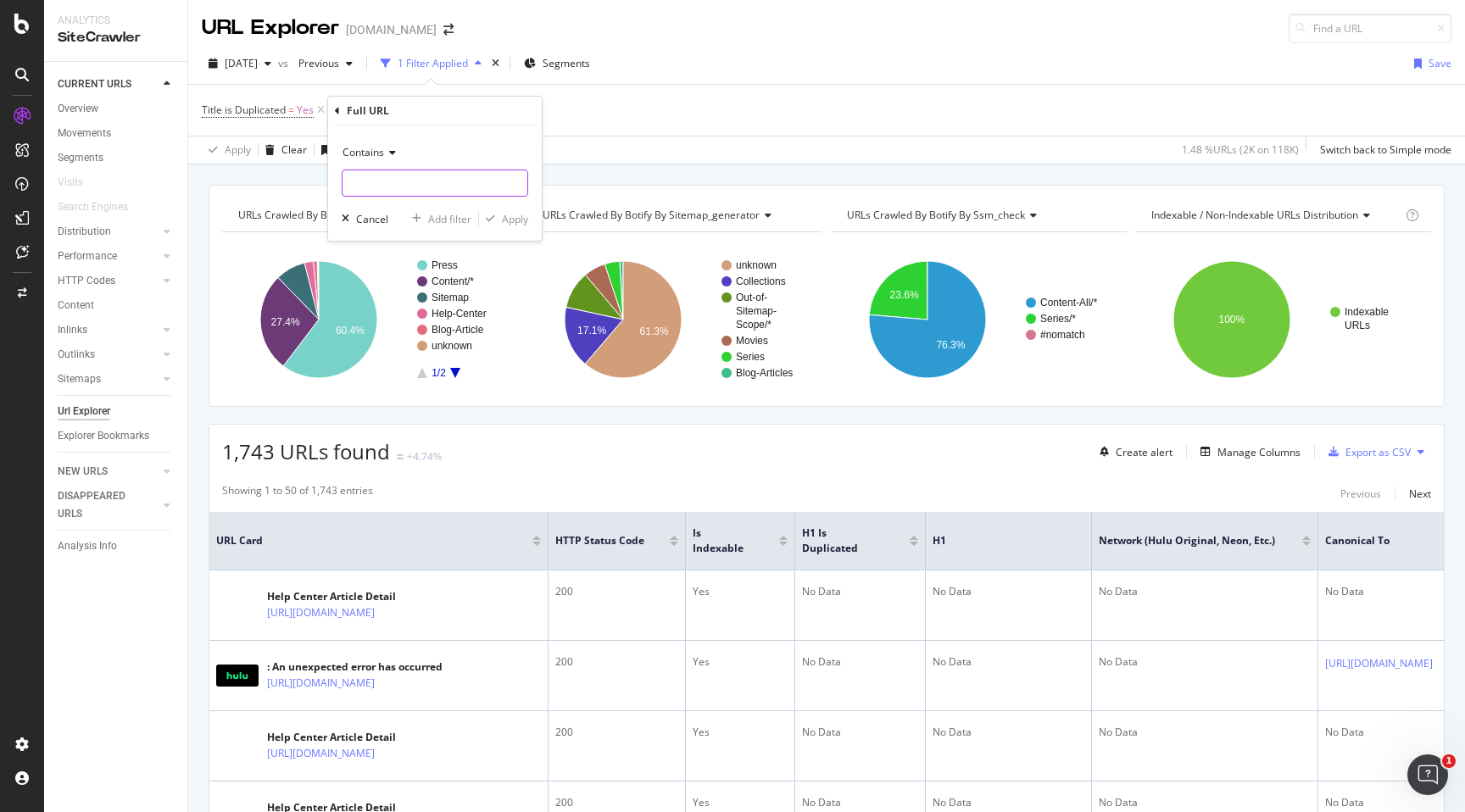
click at [422, 189] on input "text" at bounding box center [434, 183] width 185 height 27
type input "/series/"
click at [521, 219] on div "Apply" at bounding box center [515, 219] width 26 height 14
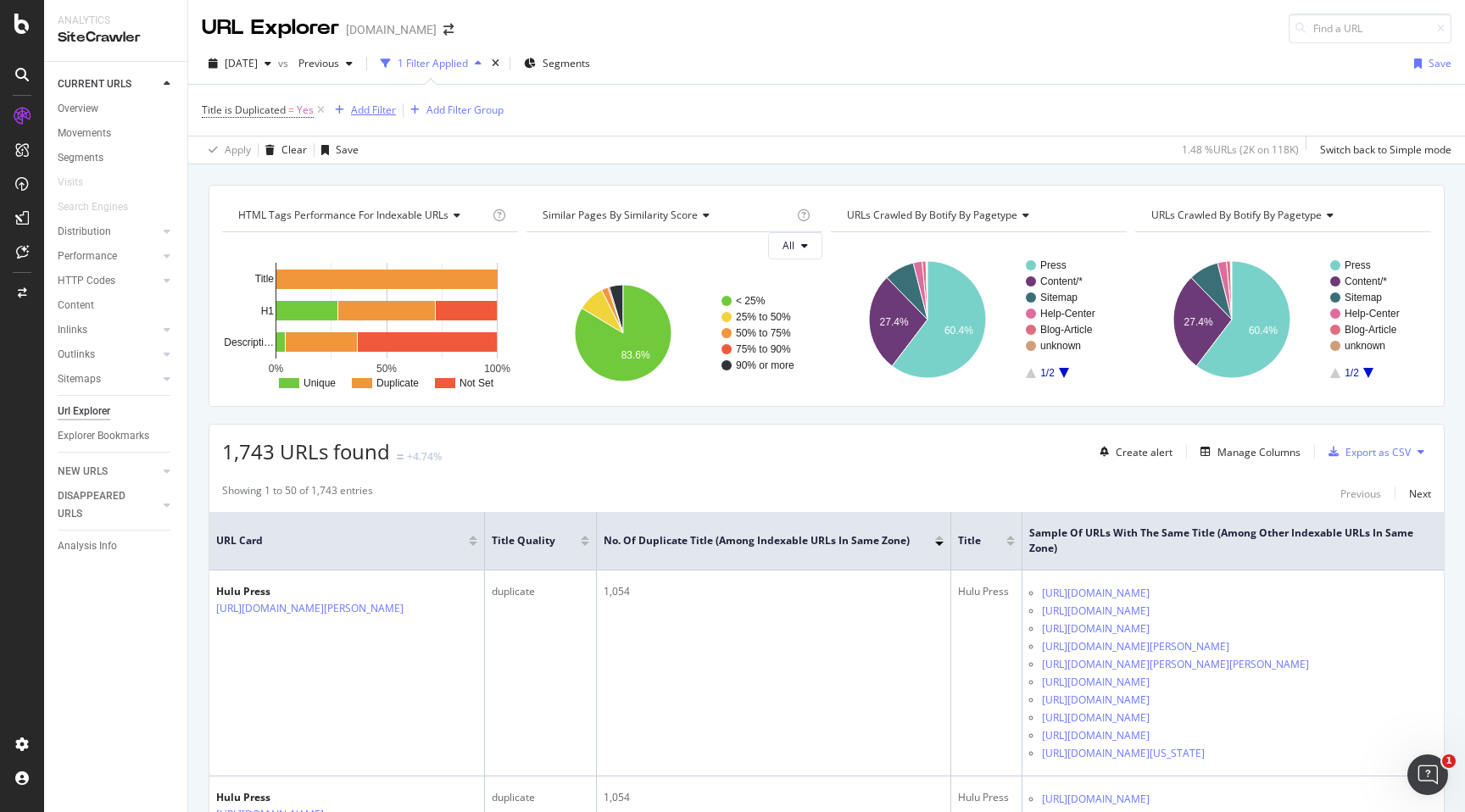
click at [369, 112] on div "Add Filter" at bounding box center [373, 109] width 44 height 14
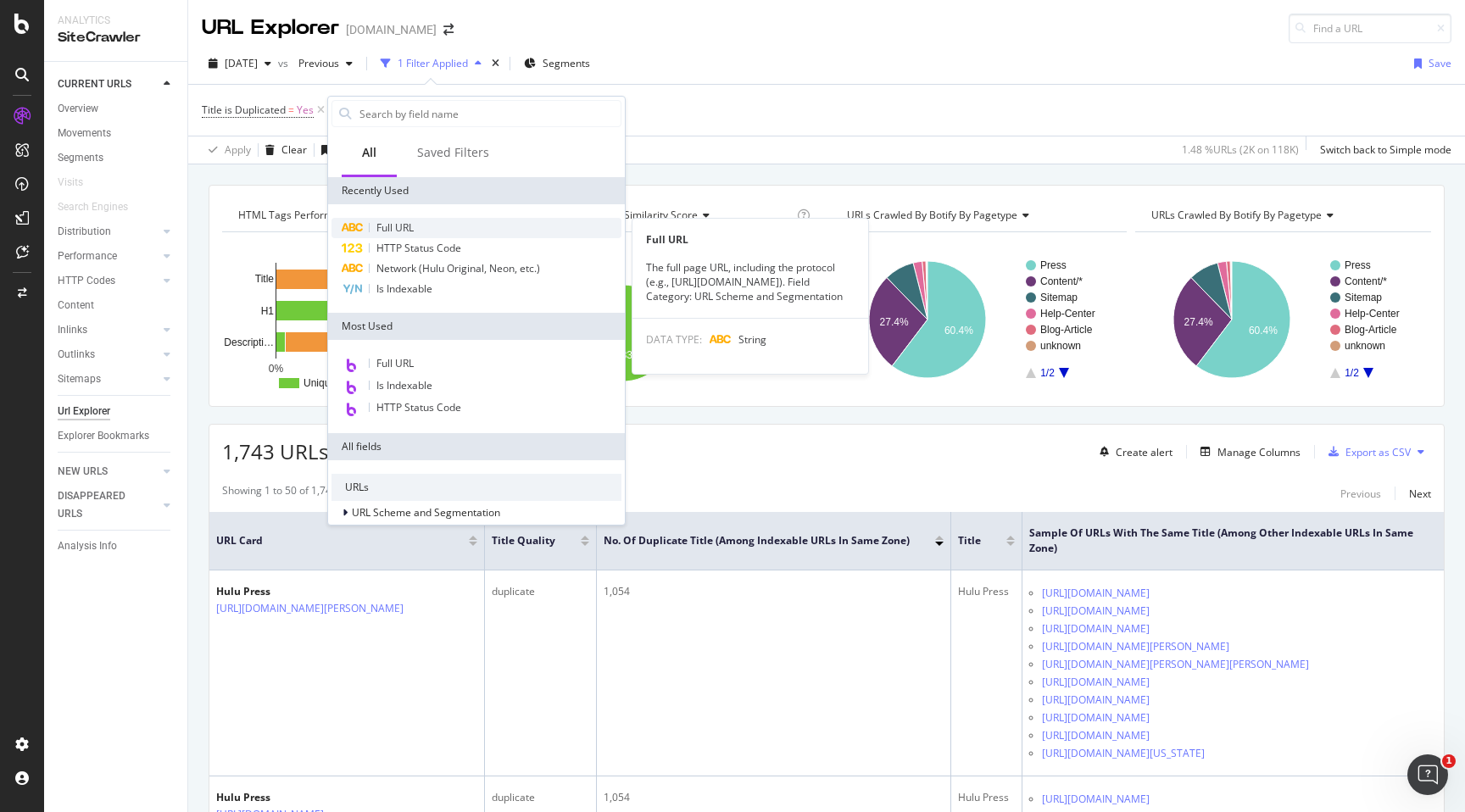
click at [386, 225] on span "Full URL" at bounding box center [395, 227] width 37 height 14
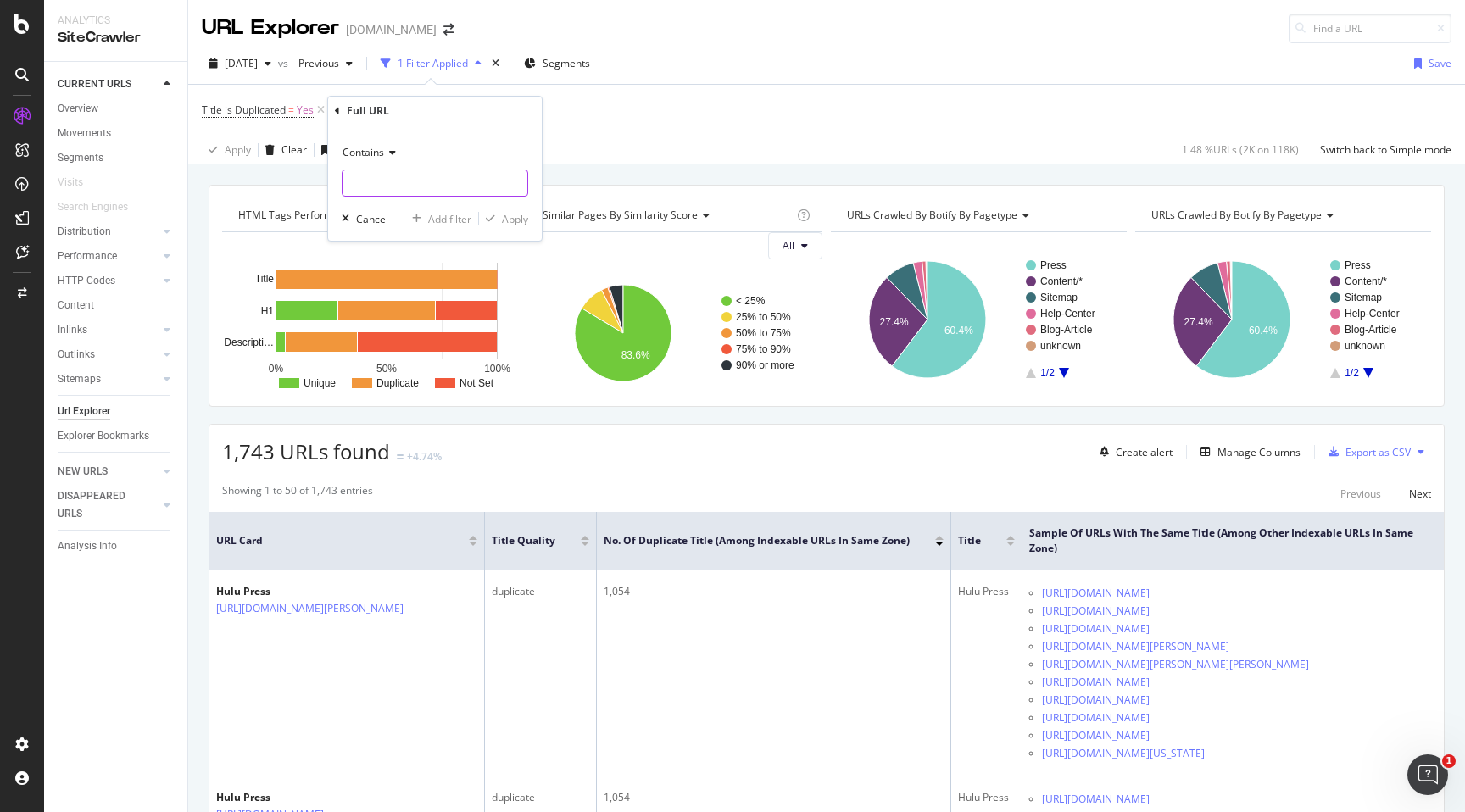
click at [406, 175] on input "text" at bounding box center [434, 183] width 185 height 27
type input "/series/"
click at [524, 222] on div "Apply" at bounding box center [515, 219] width 26 height 14
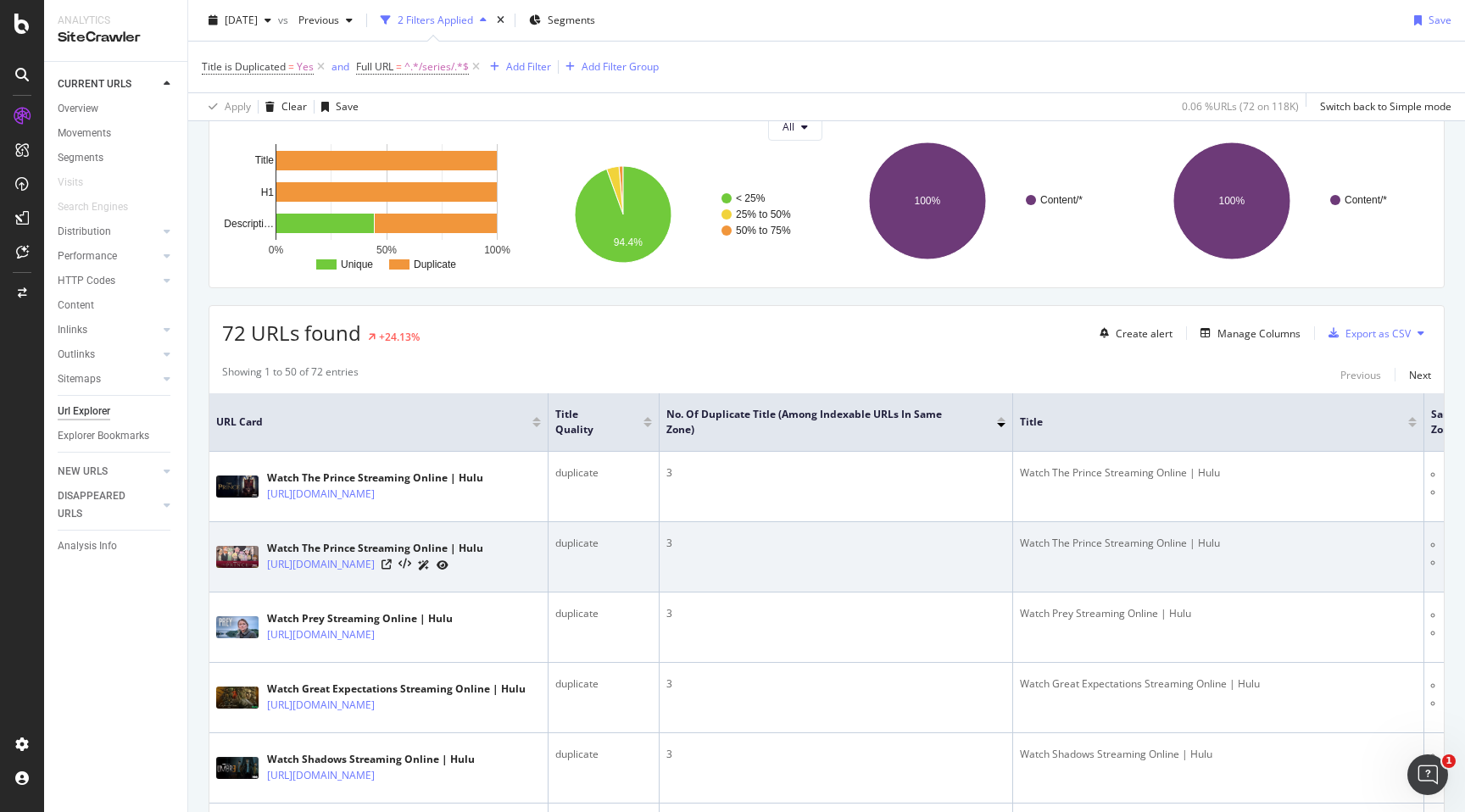
scroll to position [94, 0]
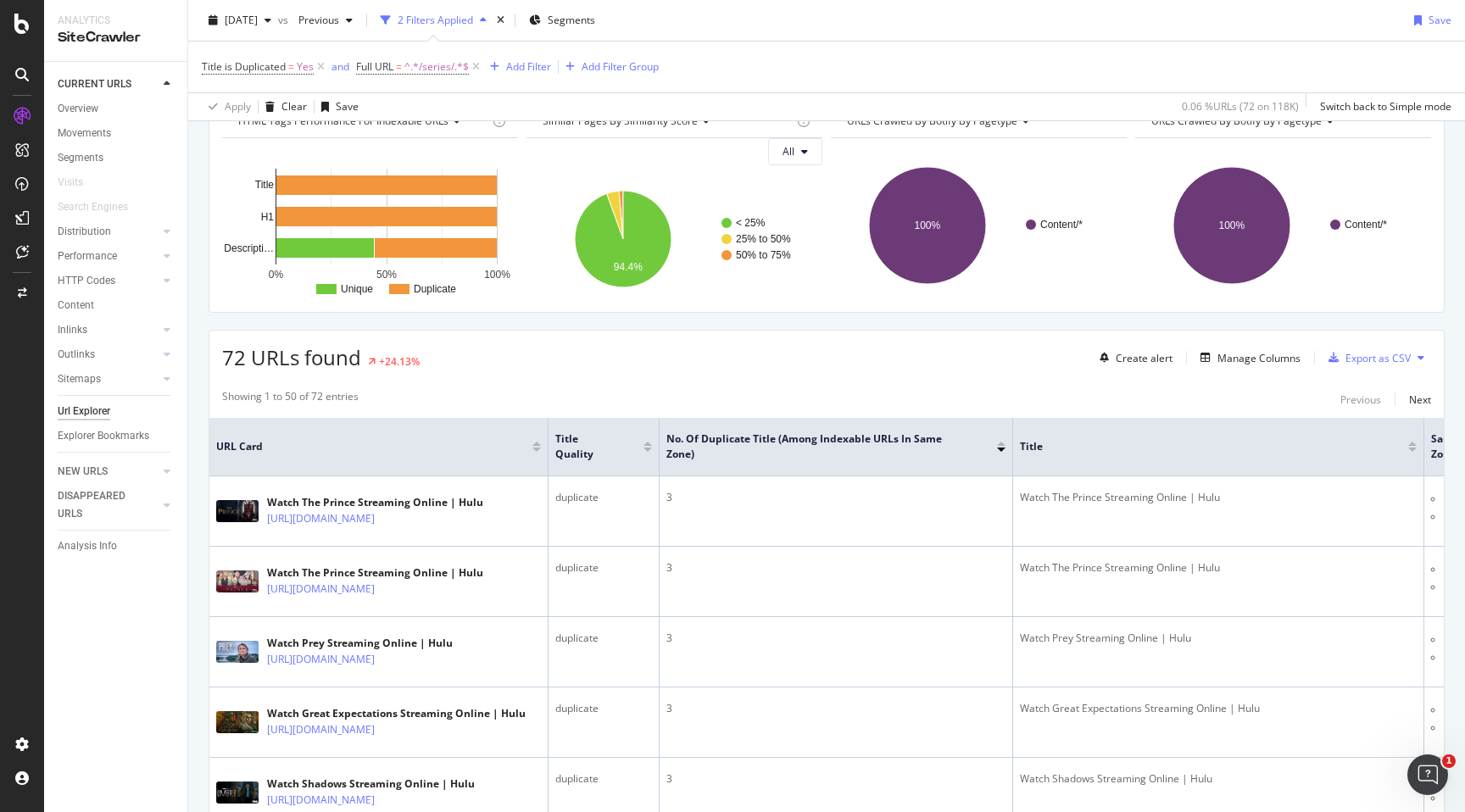
click at [1412, 439] on div "Title" at bounding box center [1217, 447] width 397 height 17
click at [1412, 443] on div at bounding box center [1412, 444] width 9 height 4
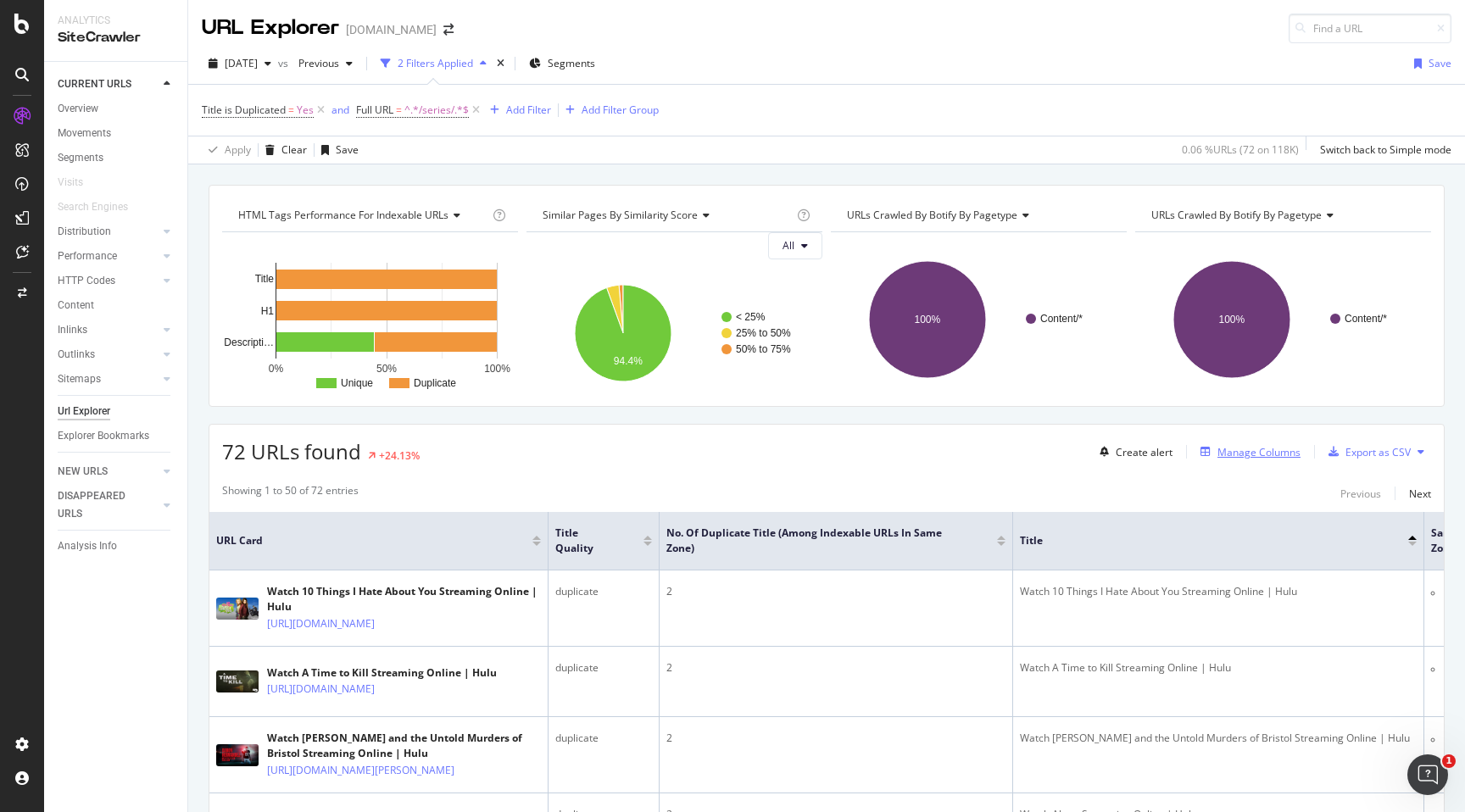
click at [1259, 452] on div "Manage Columns" at bounding box center [1259, 451] width 83 height 14
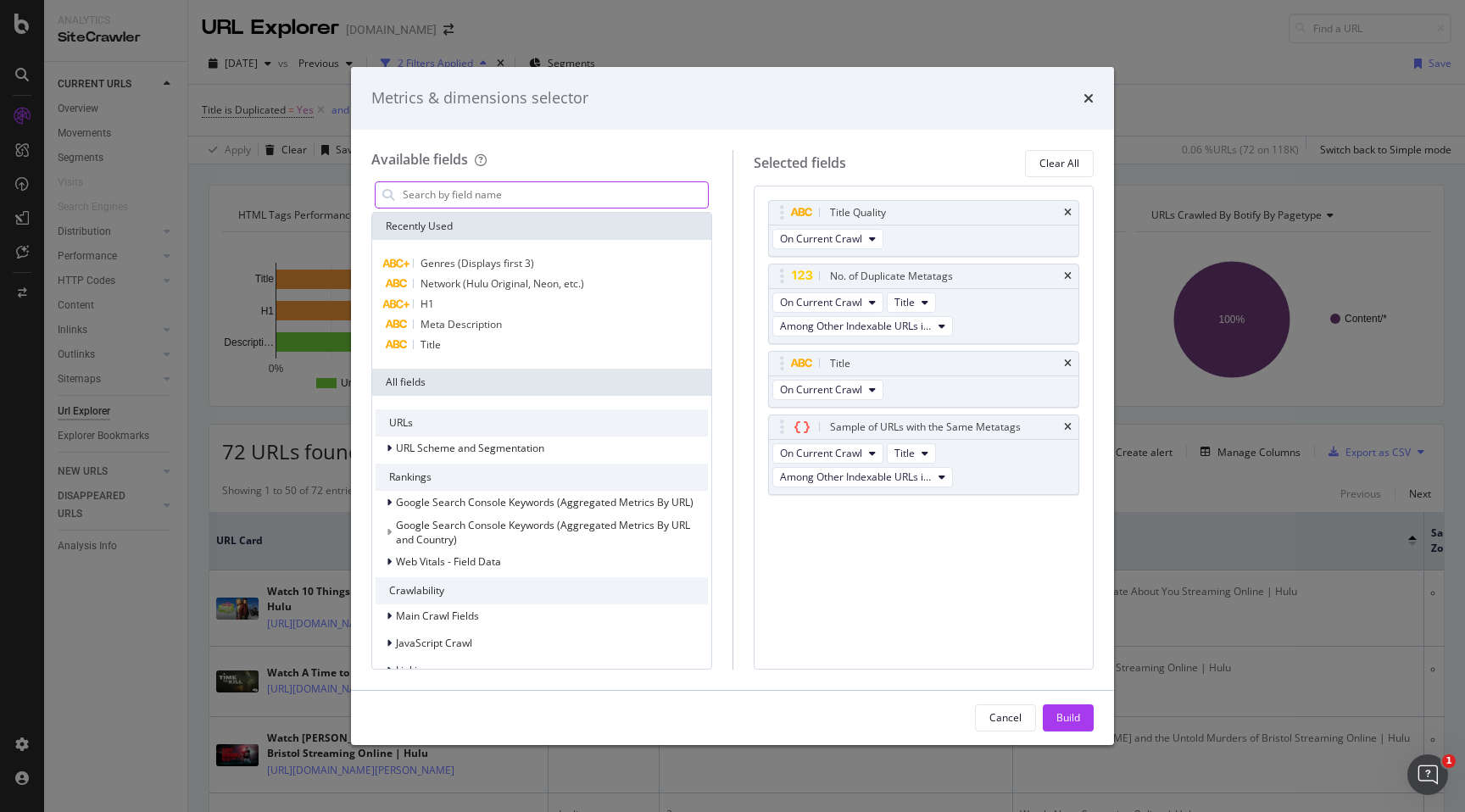
click at [549, 197] on input "modal" at bounding box center [555, 195] width 307 height 26
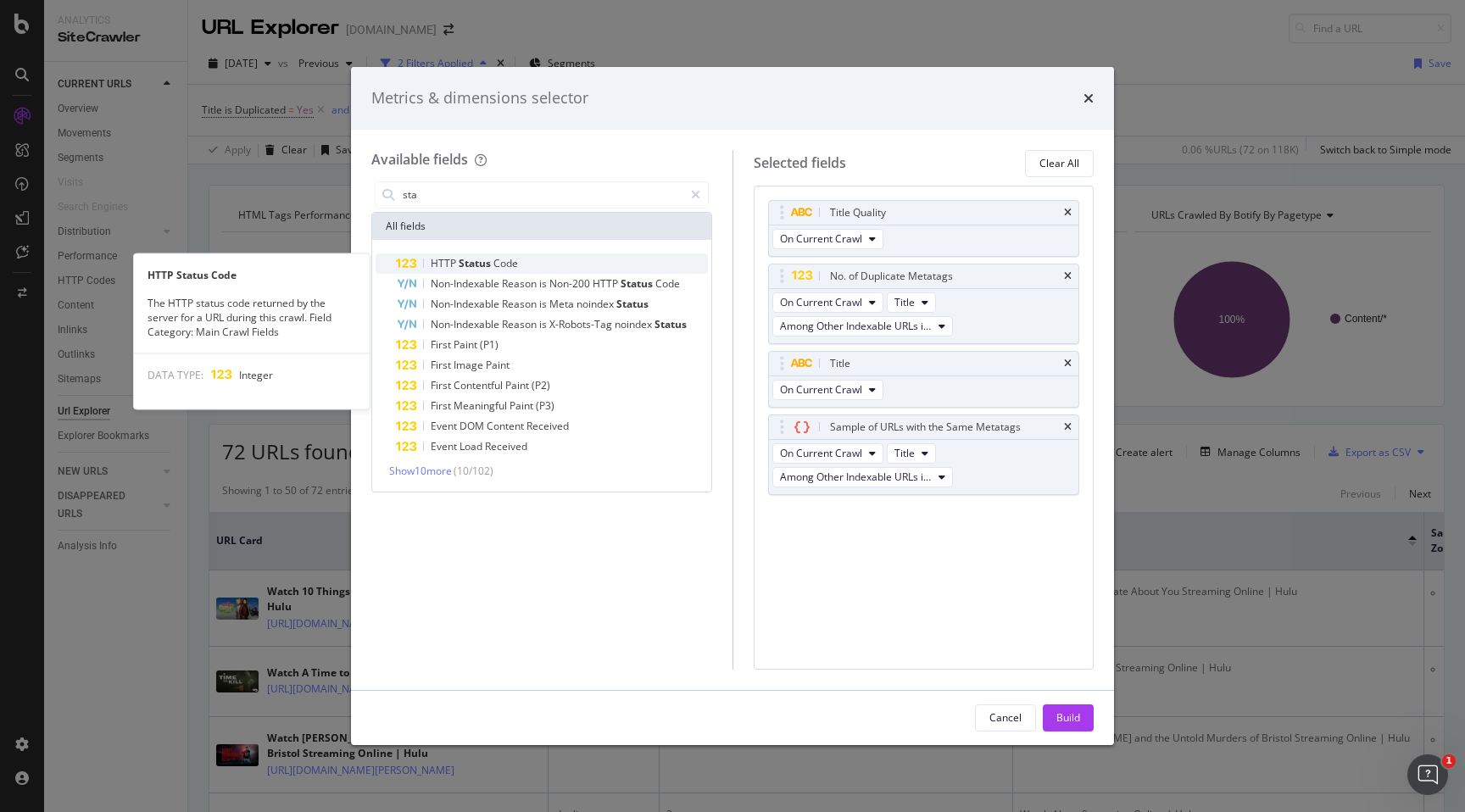
click at [491, 258] on span "Status" at bounding box center [476, 262] width 35 height 14
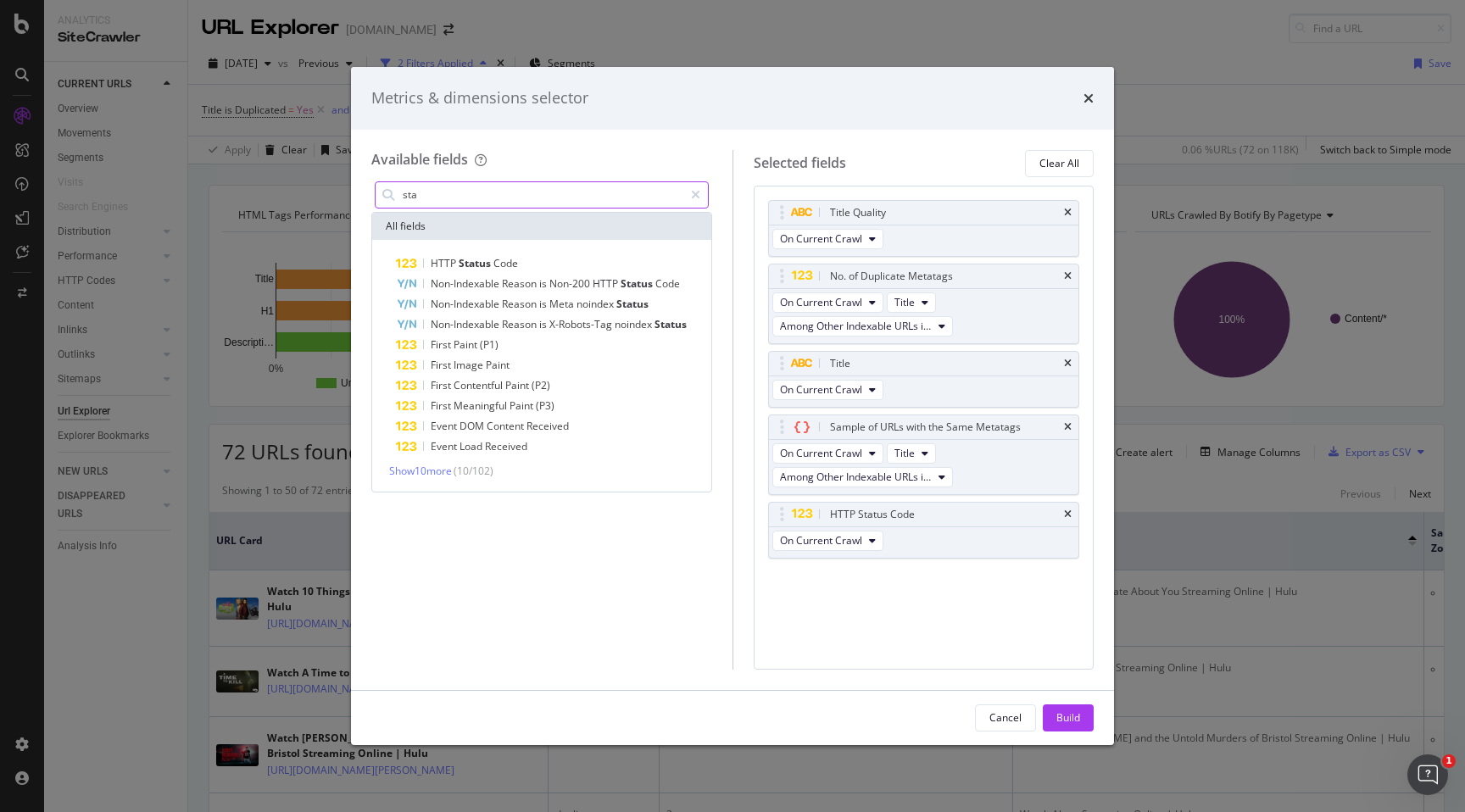
click at [498, 199] on input "sta" at bounding box center [542, 195] width 282 height 26
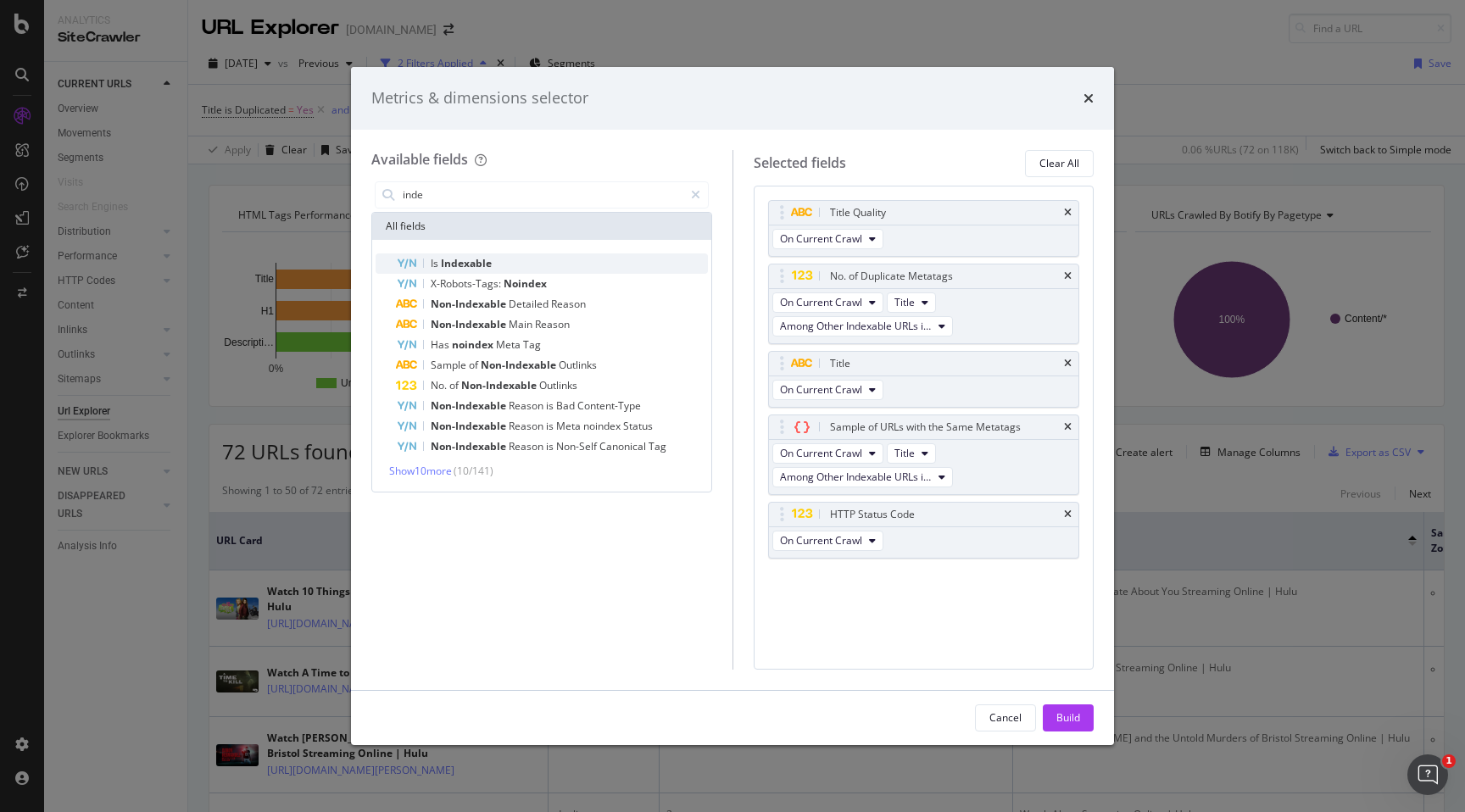
click at [484, 260] on span "Indexable" at bounding box center [467, 262] width 51 height 14
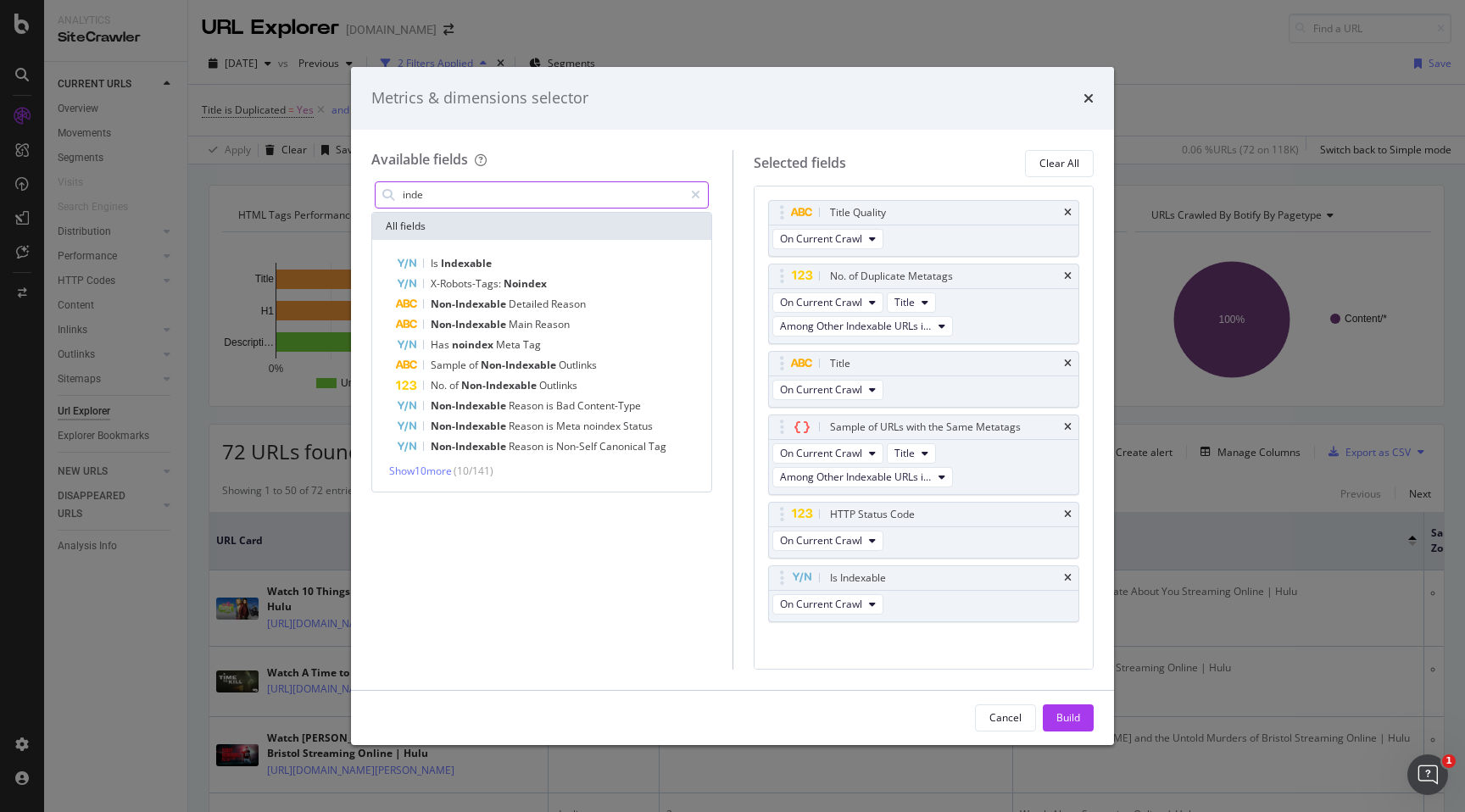
click at [495, 199] on input "inde" at bounding box center [542, 195] width 282 height 26
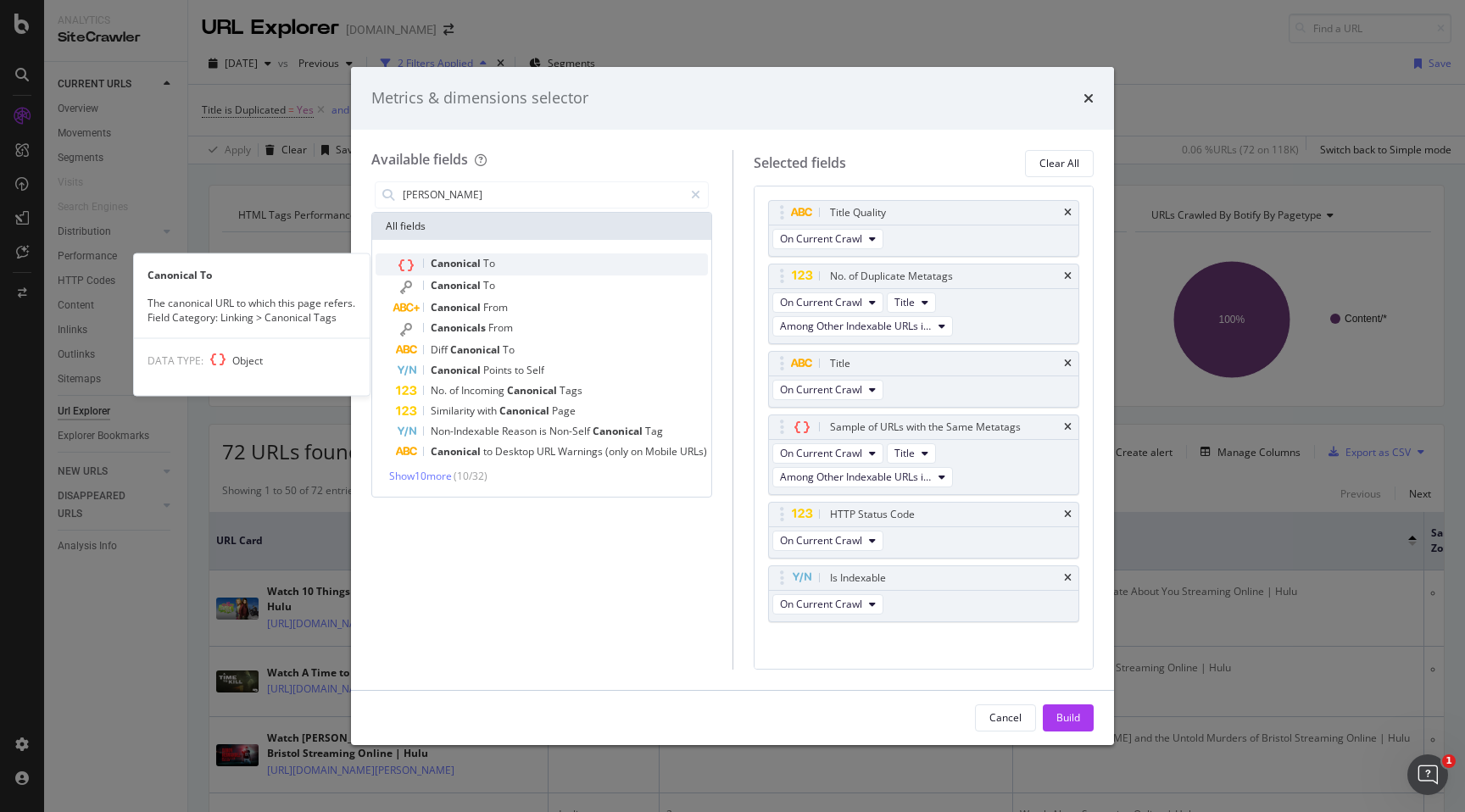
click at [493, 270] on div "Canonical To" at bounding box center [552, 264] width 312 height 22
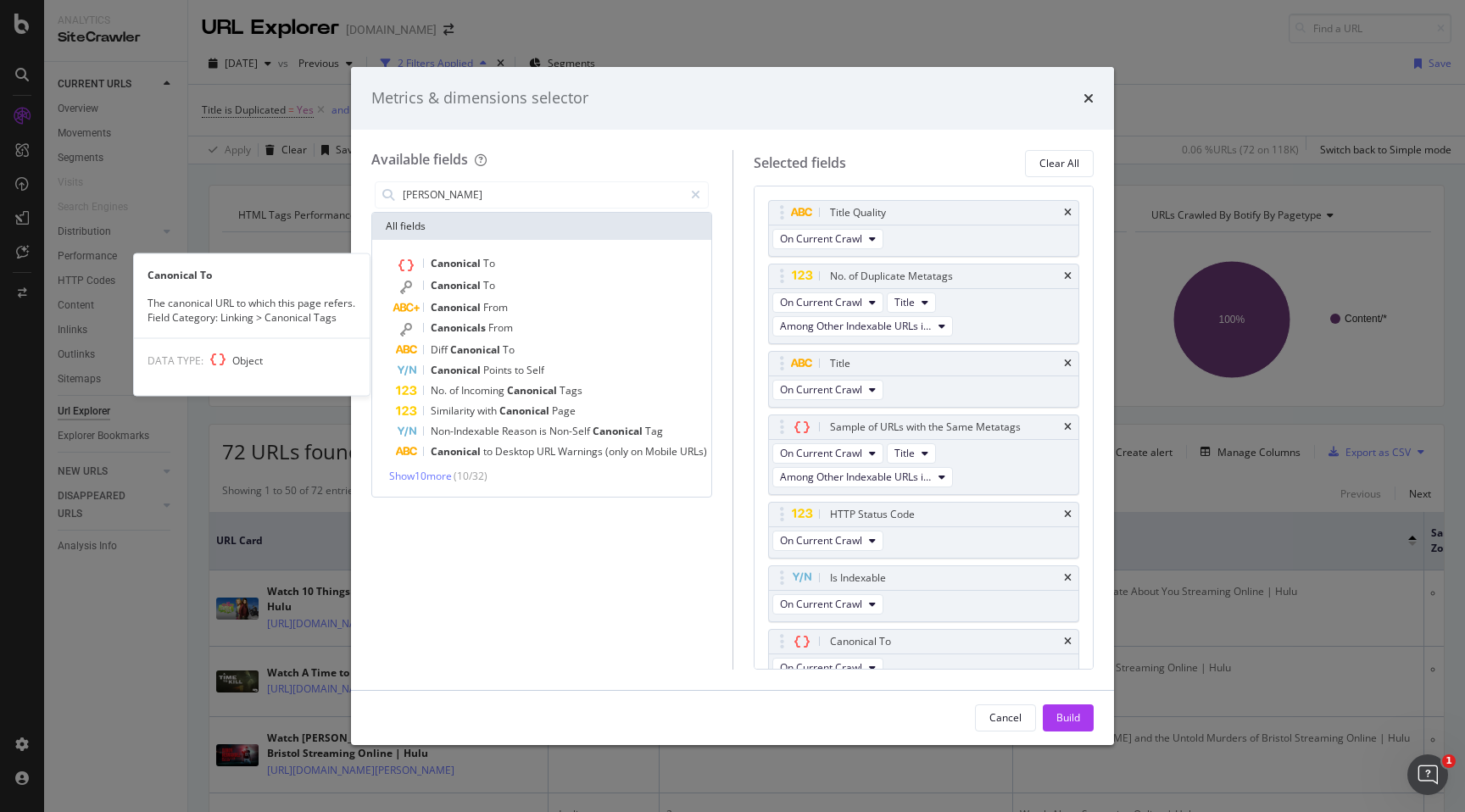
scroll to position [16, 0]
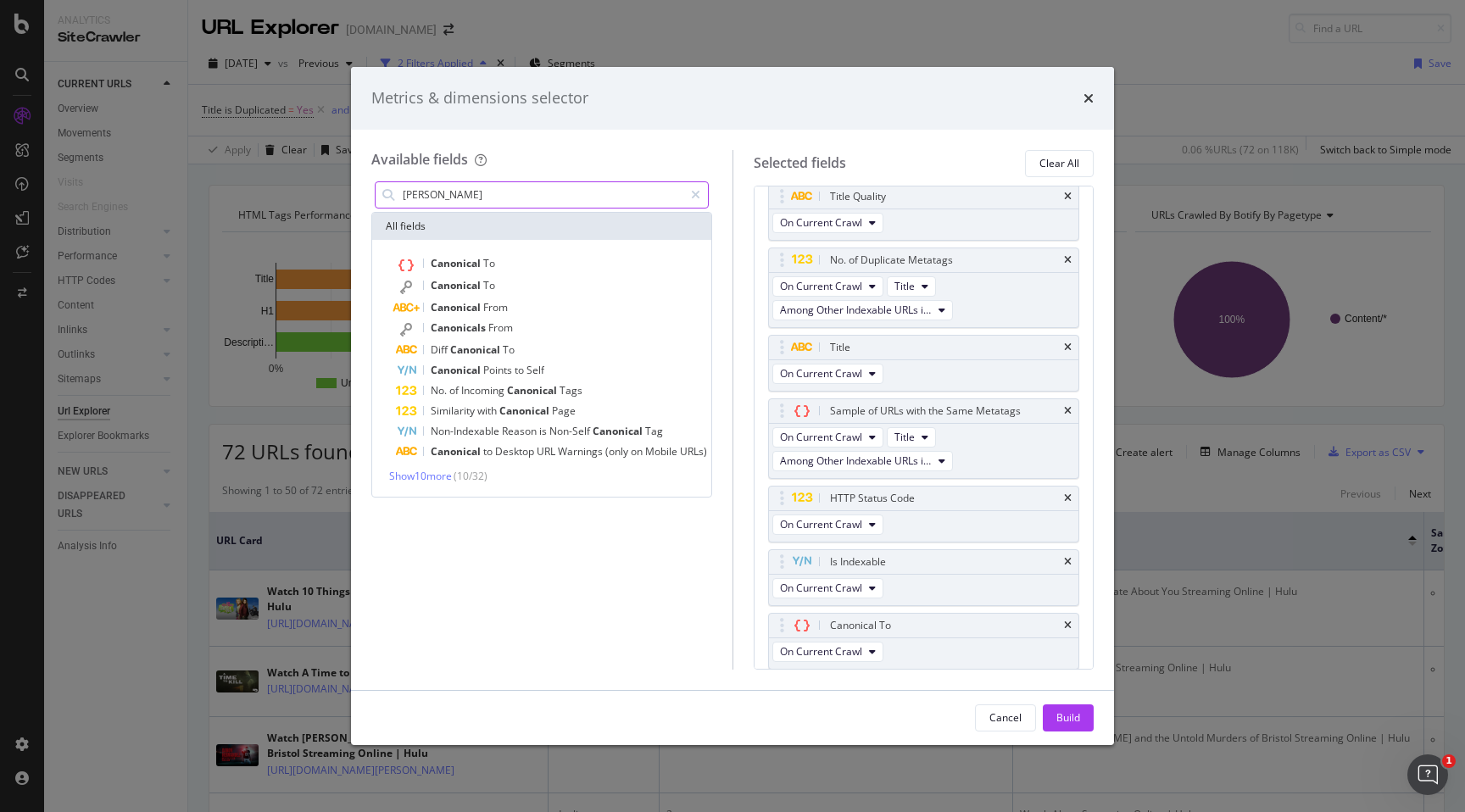
click at [521, 199] on input "canonica" at bounding box center [542, 195] width 282 height 26
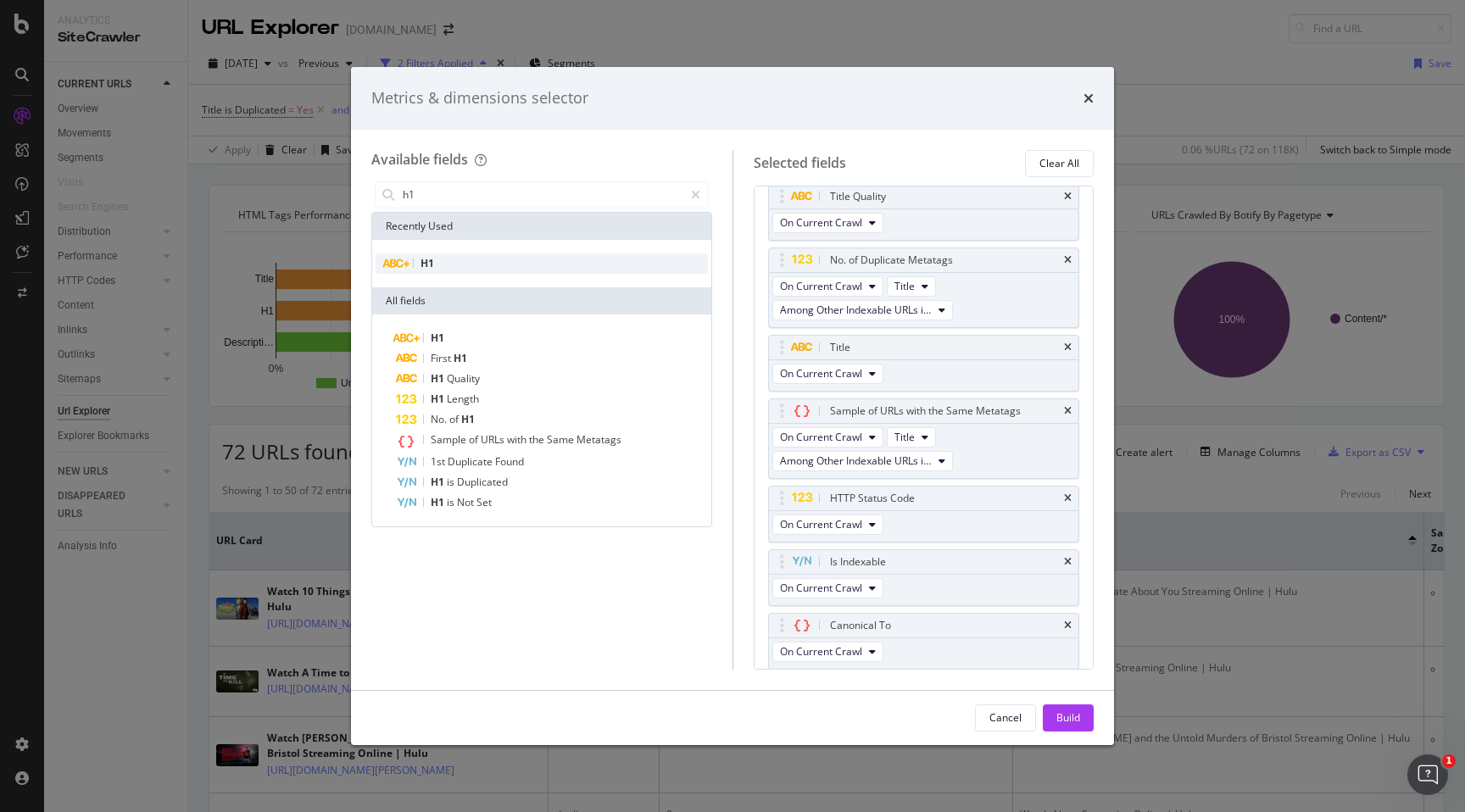
click at [508, 264] on div "H1" at bounding box center [541, 263] width 332 height 20
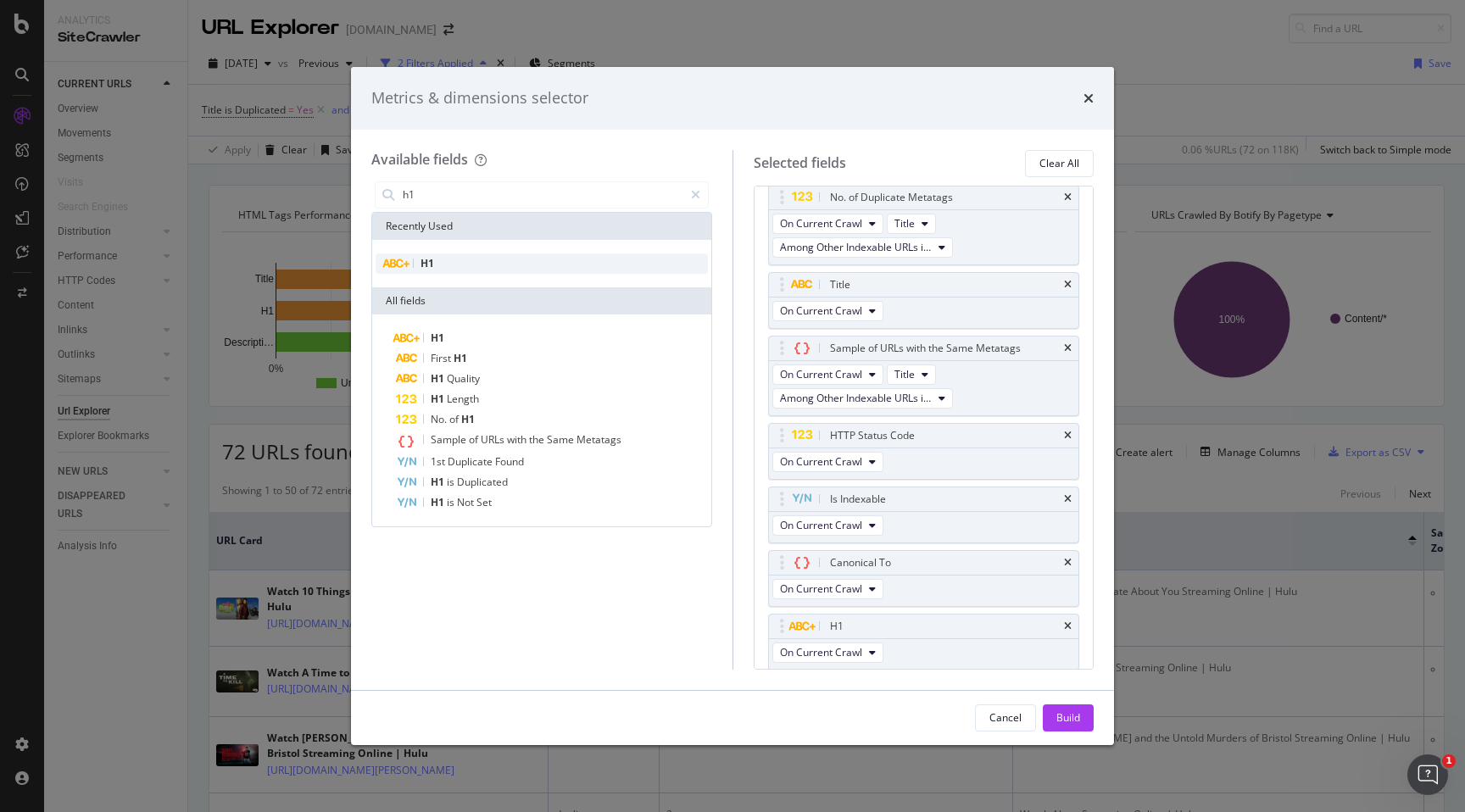
scroll to position [79, 0]
click at [513, 199] on input "h1" at bounding box center [542, 195] width 282 height 26
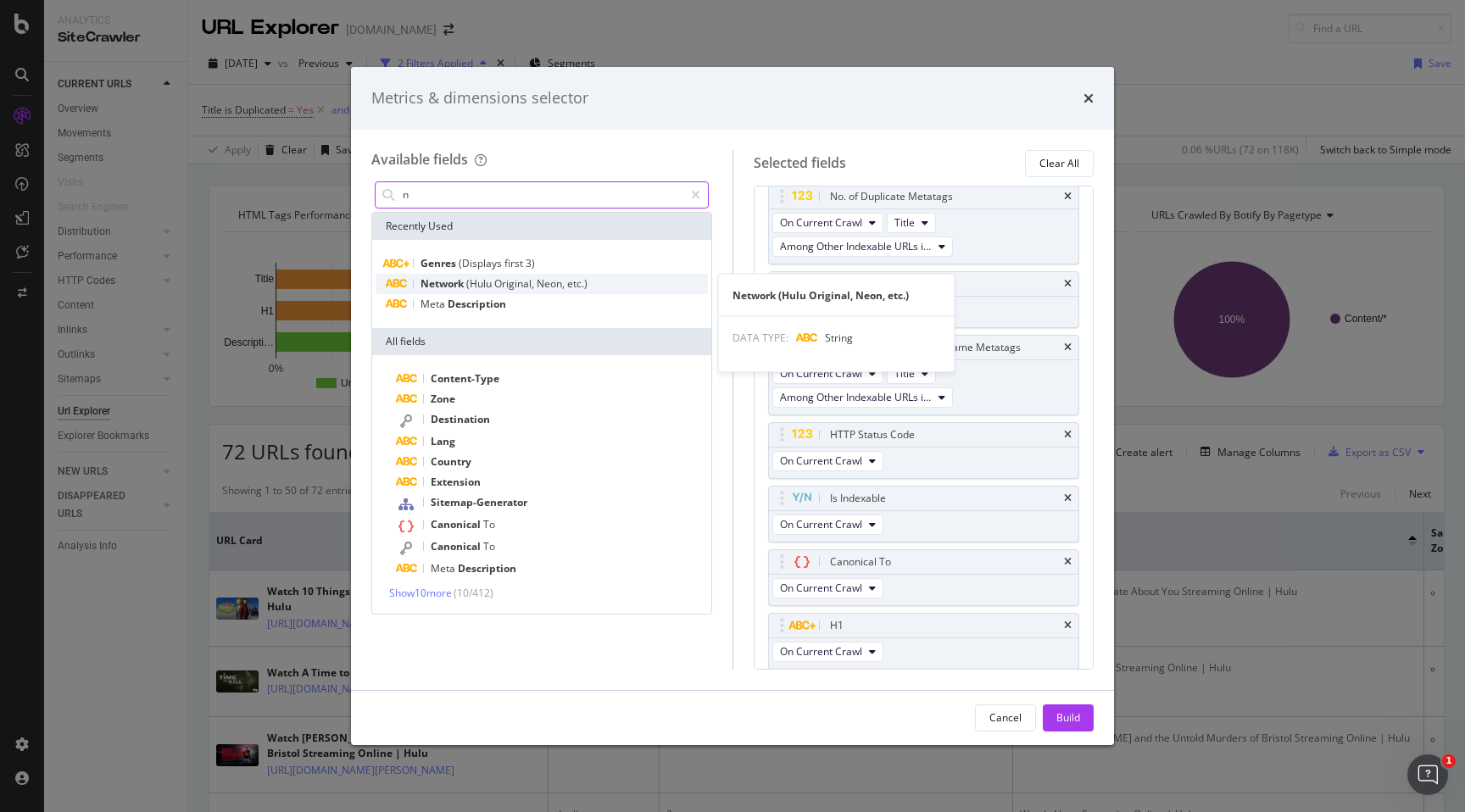
type input "n"
click at [496, 285] on span "Original," at bounding box center [515, 283] width 43 height 14
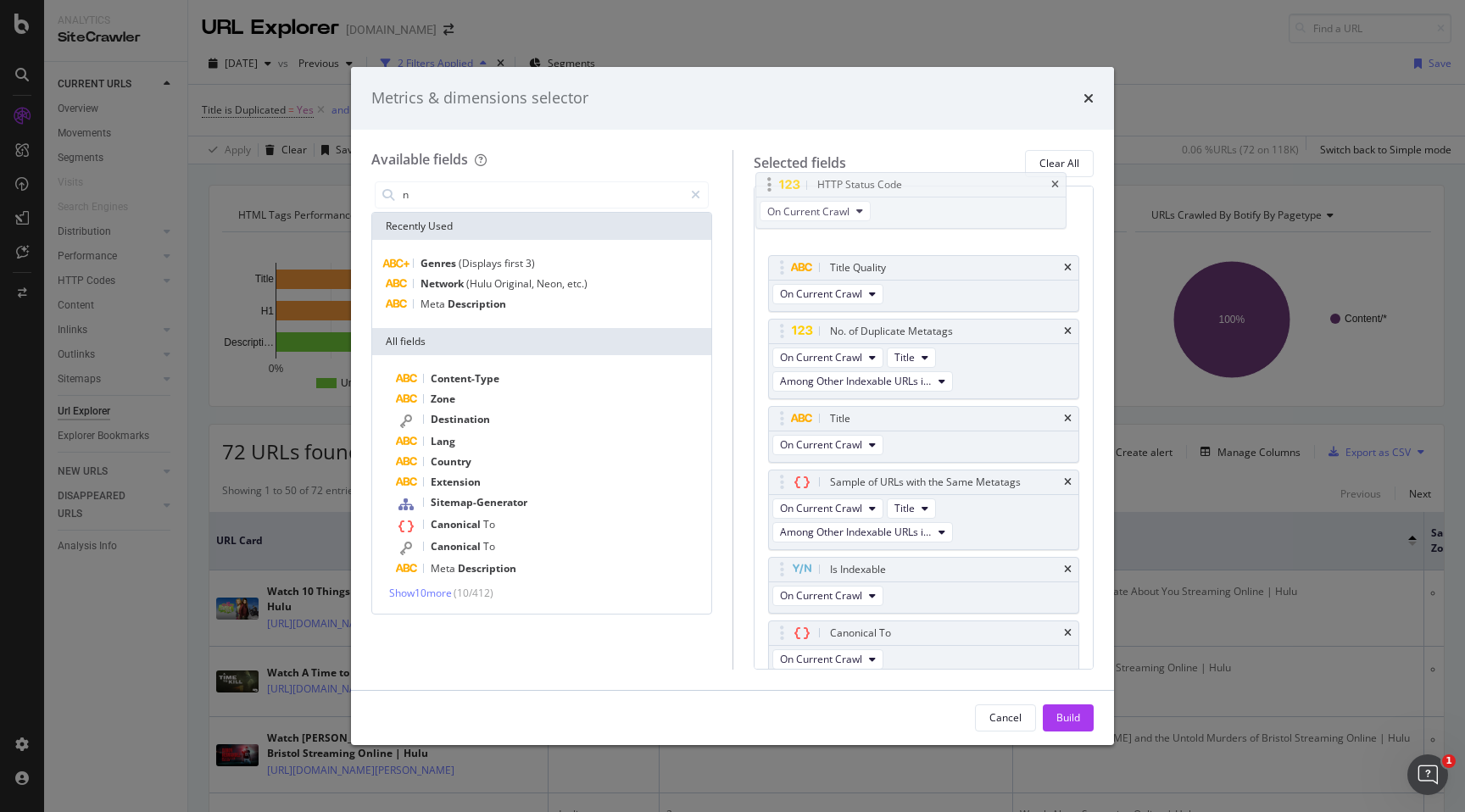
scroll to position [0, 0]
drag, startPoint x: 902, startPoint y: 365, endPoint x: 890, endPoint y: 189, distance: 176.4
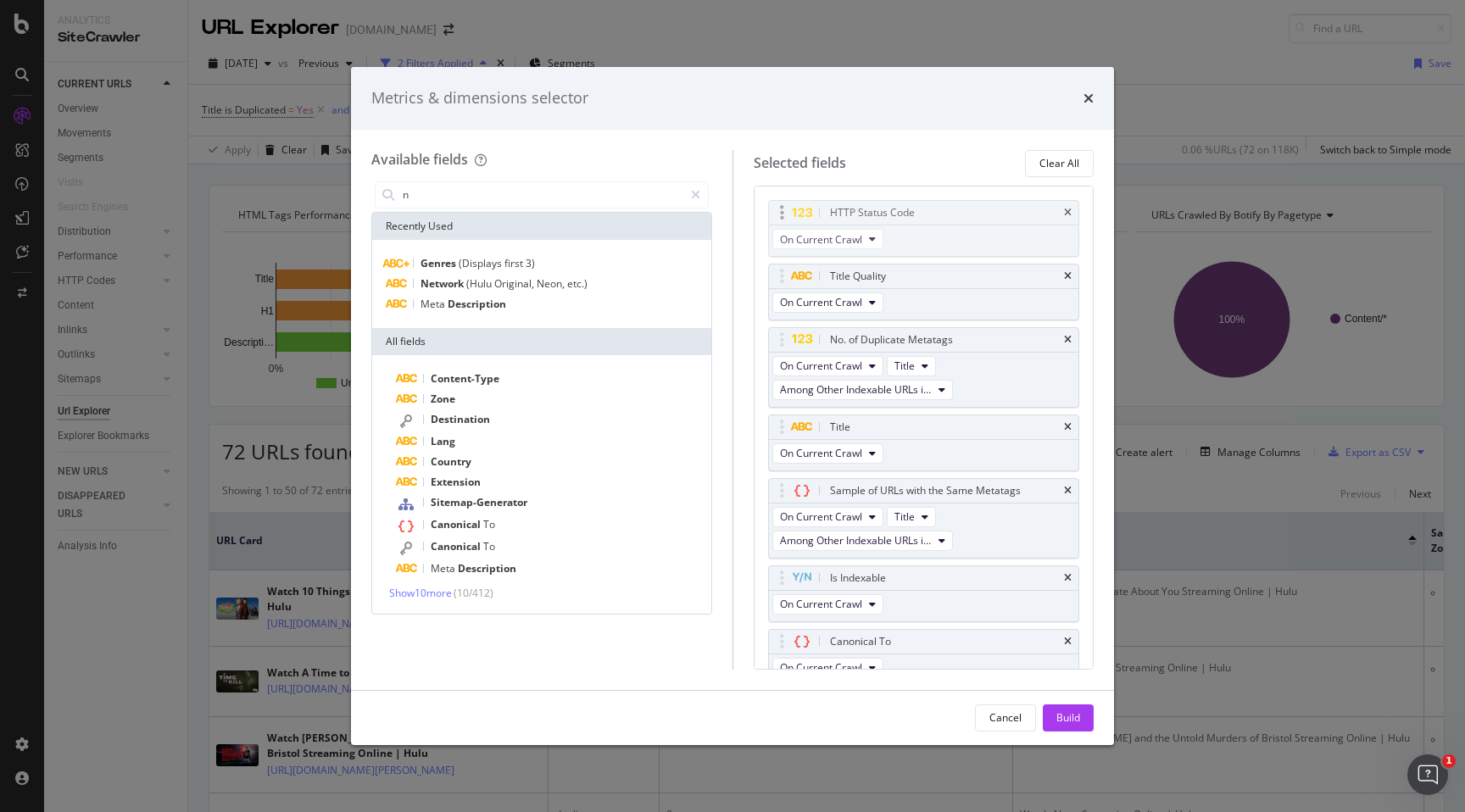
click at [890, 189] on body "Analytics SiteCrawler CURRENT URLS Overview Movements Segments Visits Search En…" at bounding box center [732, 406] width 1465 height 812
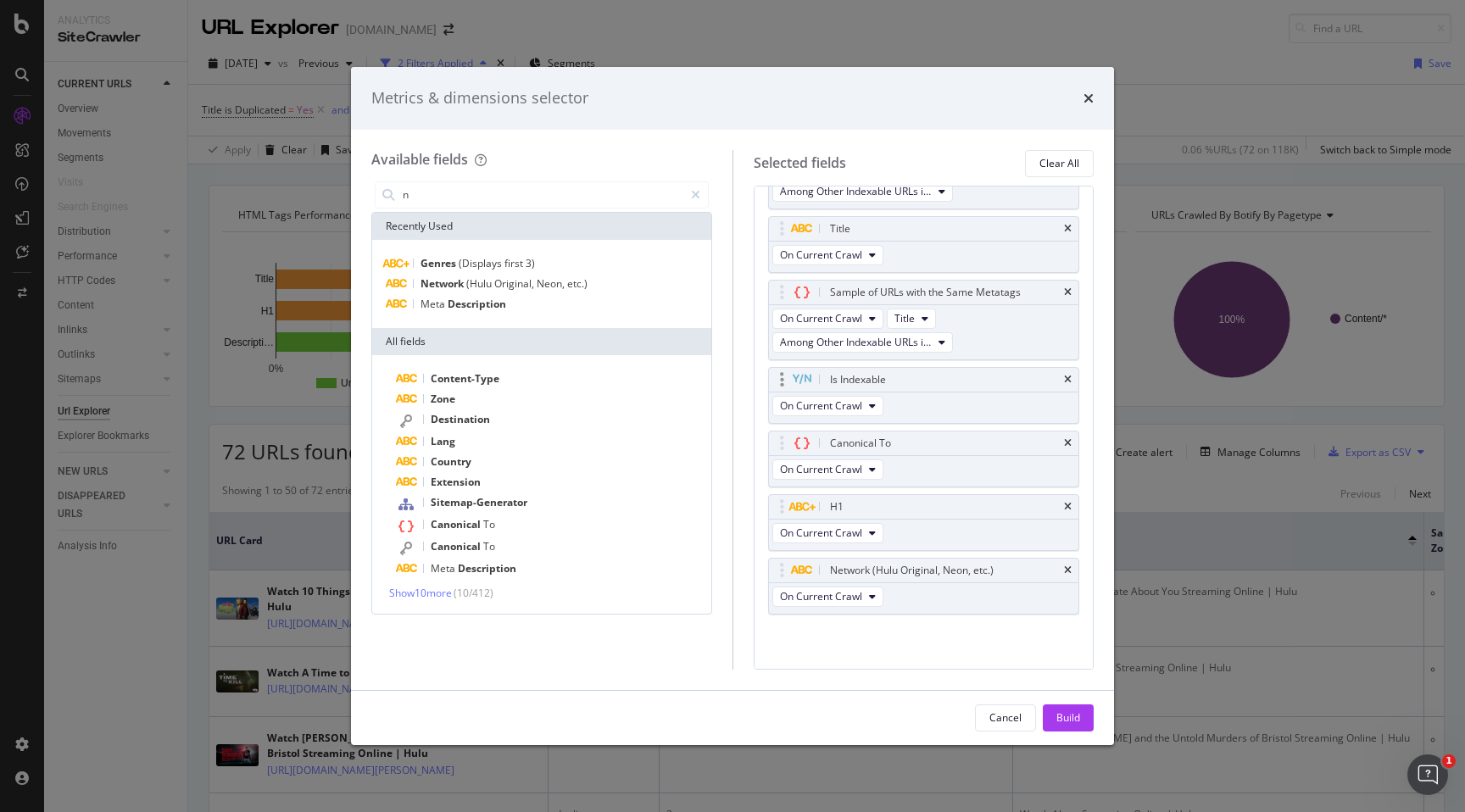
scroll to position [200, 0]
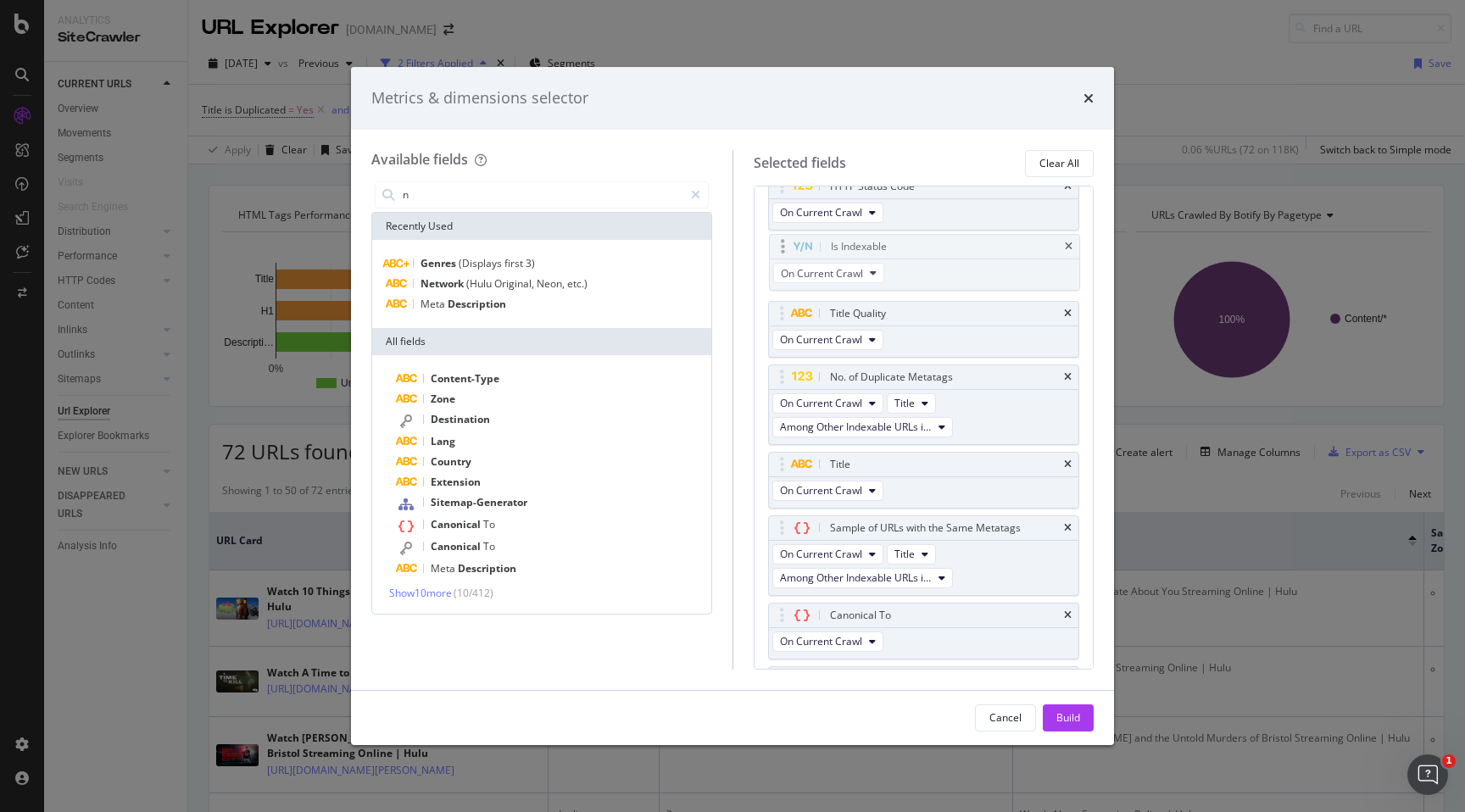
drag, startPoint x: 955, startPoint y: 372, endPoint x: 956, endPoint y: 241, distance: 131.0
click at [956, 241] on body "Analytics SiteCrawler CURRENT URLS Overview Movements Segments Visits Search En…" at bounding box center [732, 406] width 1465 height 812
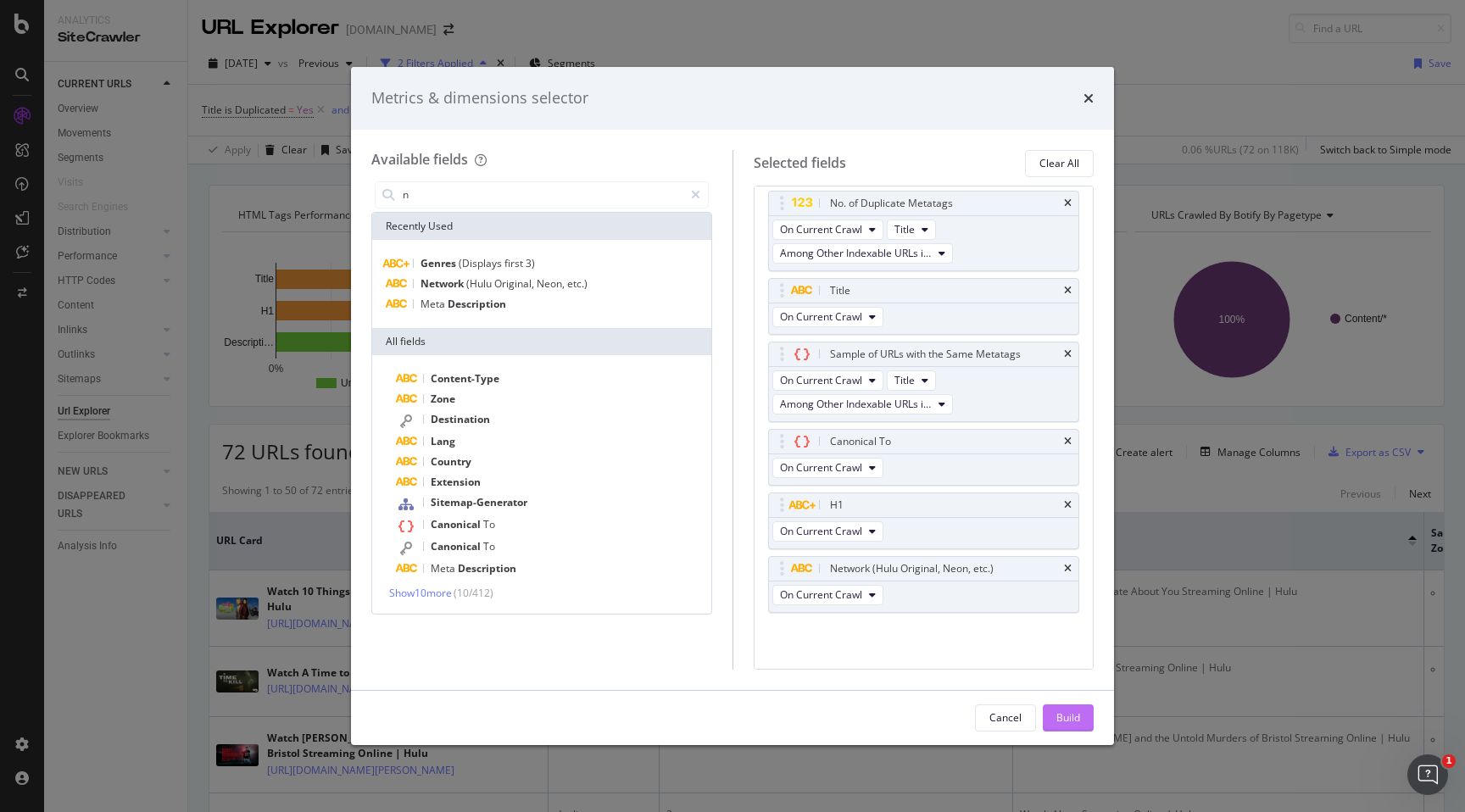
click at [1083, 718] on button "Build" at bounding box center [1068, 717] width 51 height 27
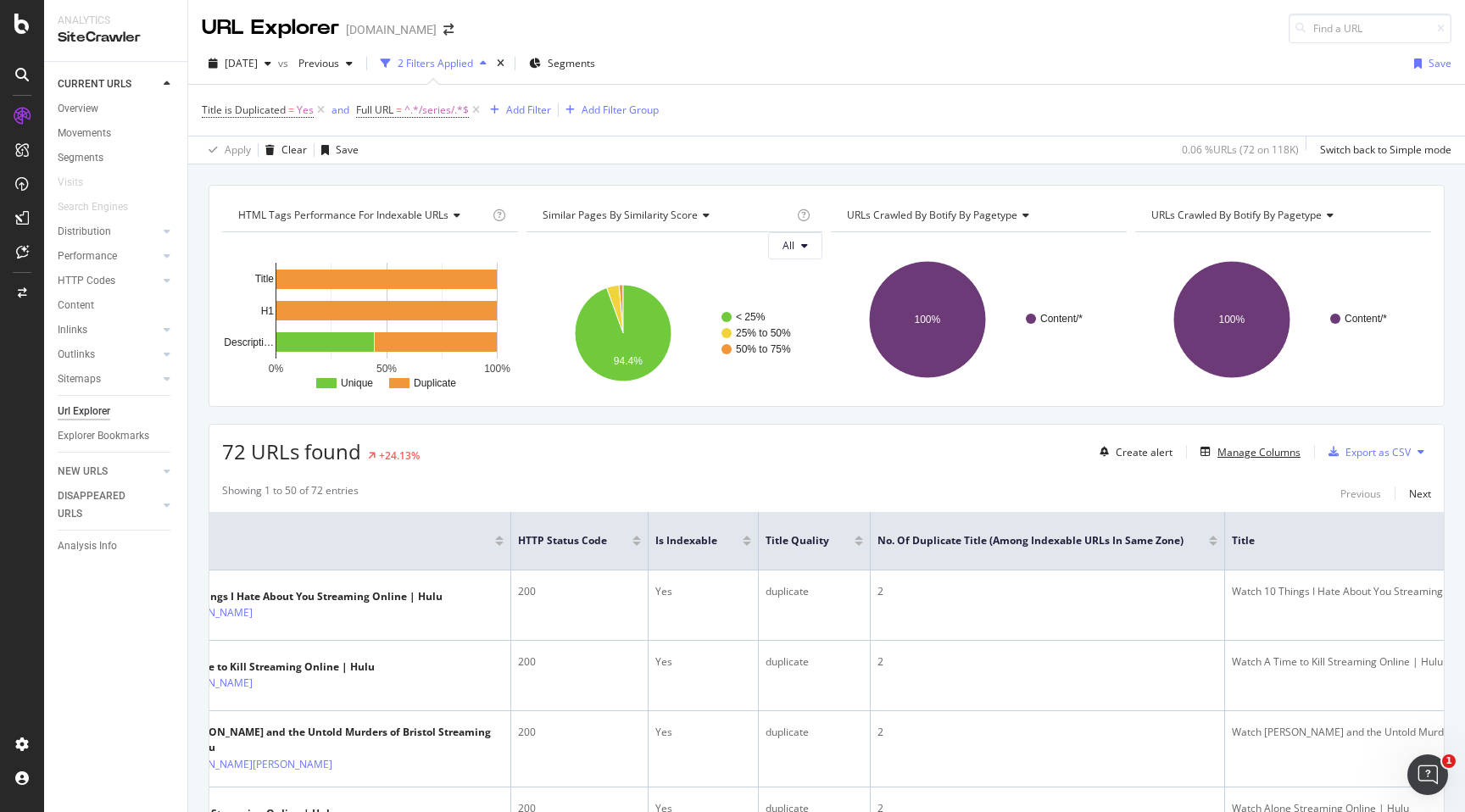
scroll to position [0, 150]
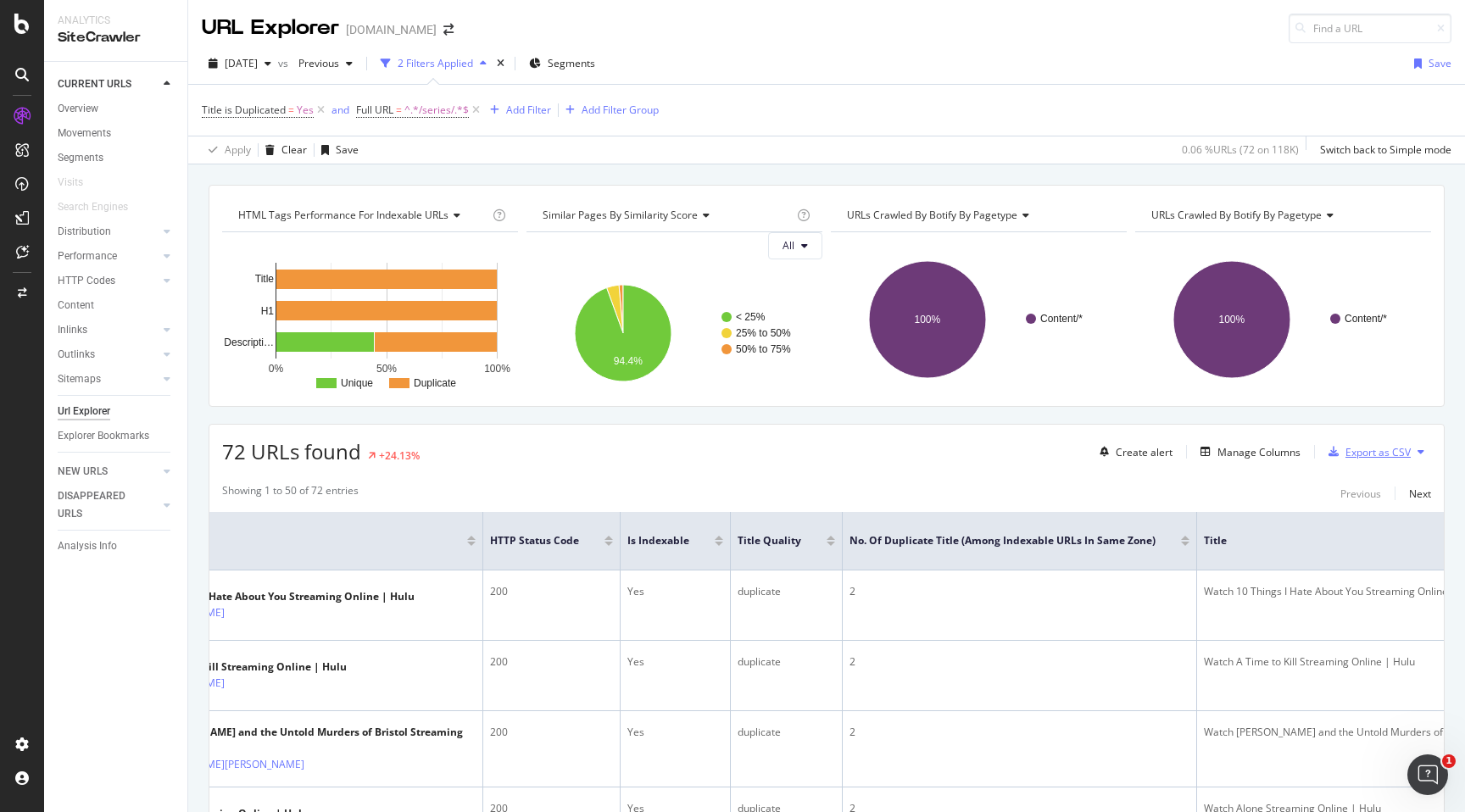
click at [1383, 455] on div "Export as CSV" at bounding box center [1377, 451] width 65 height 14
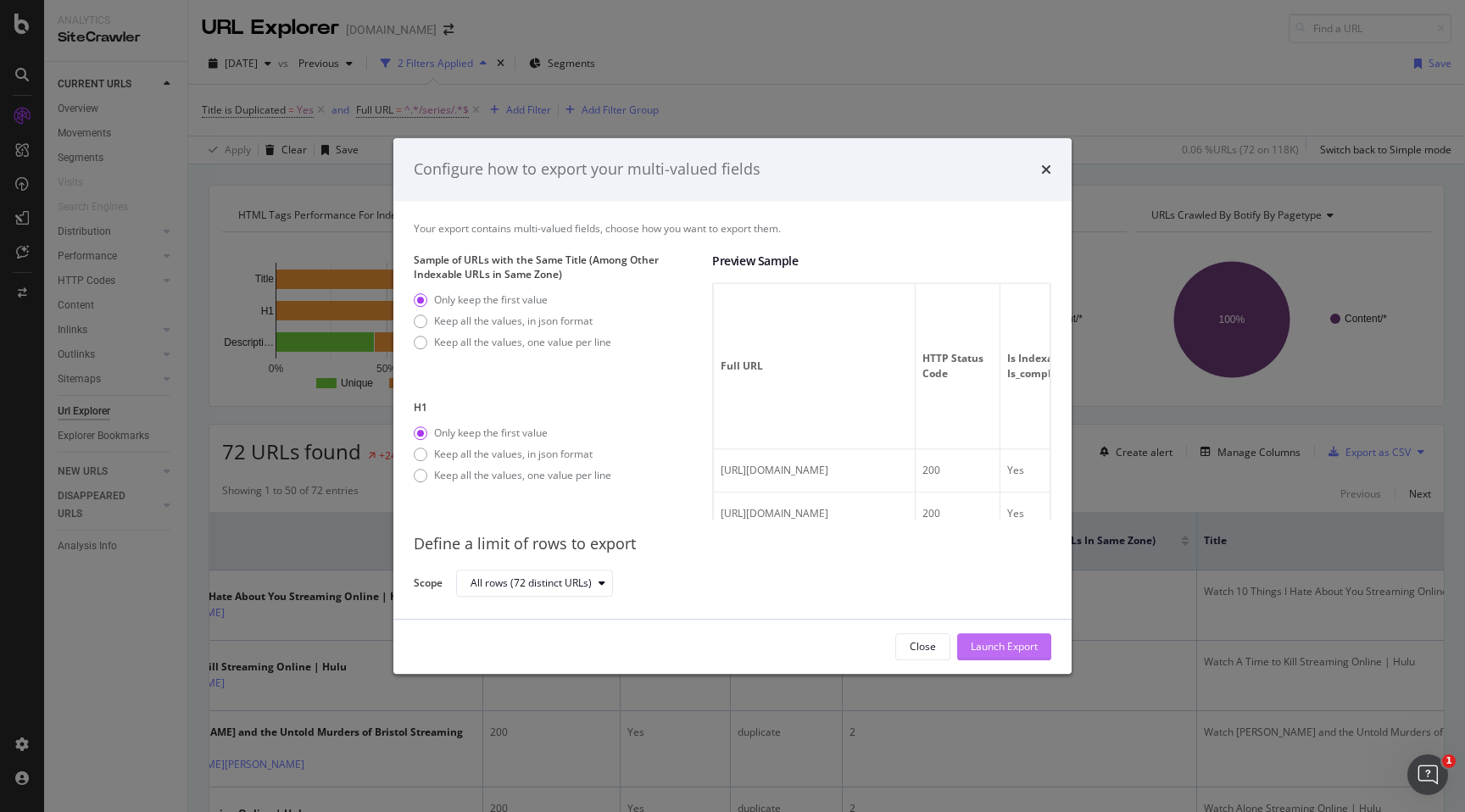
click at [1010, 636] on div "Launch Export" at bounding box center [1004, 646] width 67 height 26
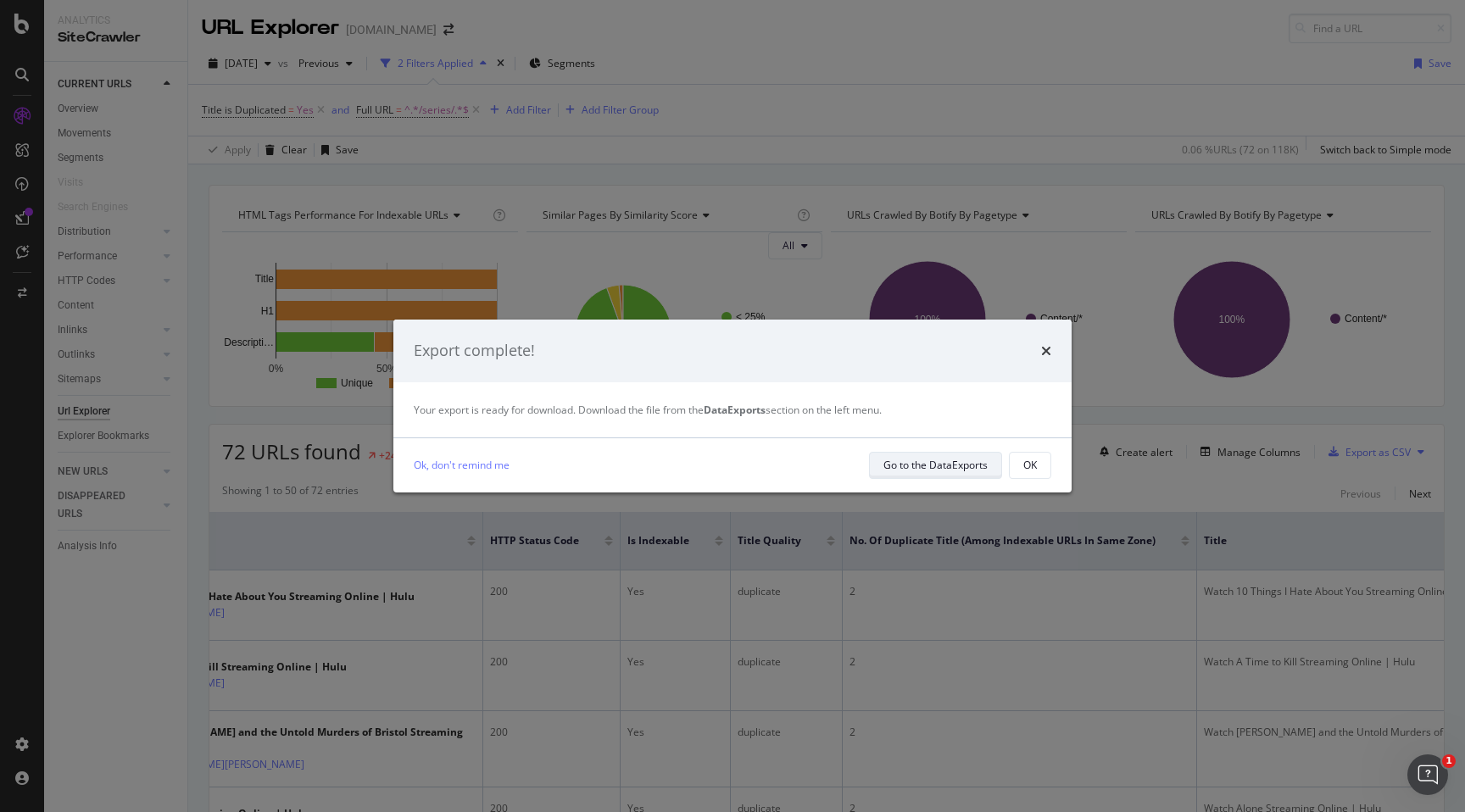
click at [930, 465] on div "Go to the DataExports" at bounding box center [935, 465] width 104 height 14
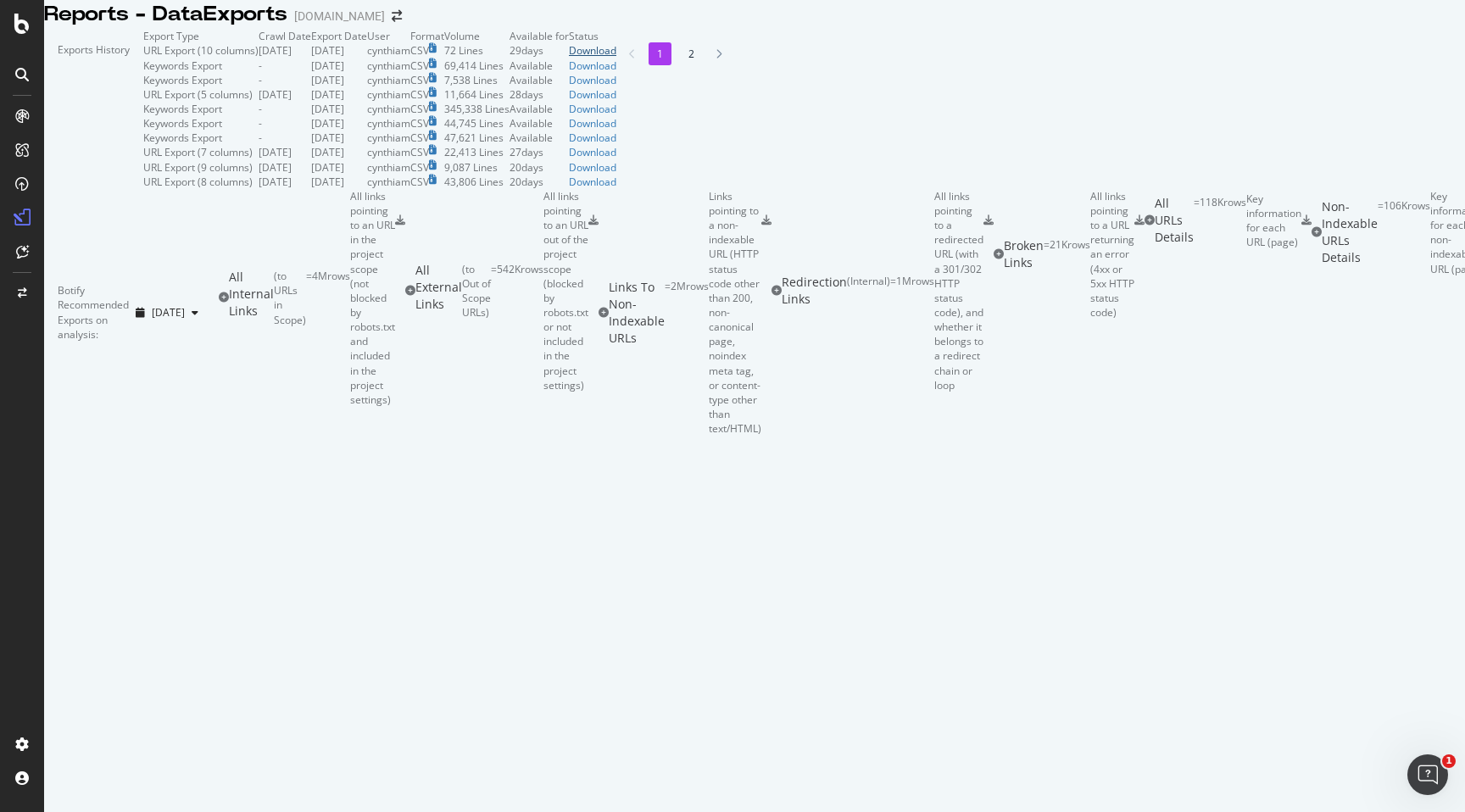
click at [616, 58] on div "Download" at bounding box center [592, 50] width 47 height 14
